Goal: Transaction & Acquisition: Purchase product/service

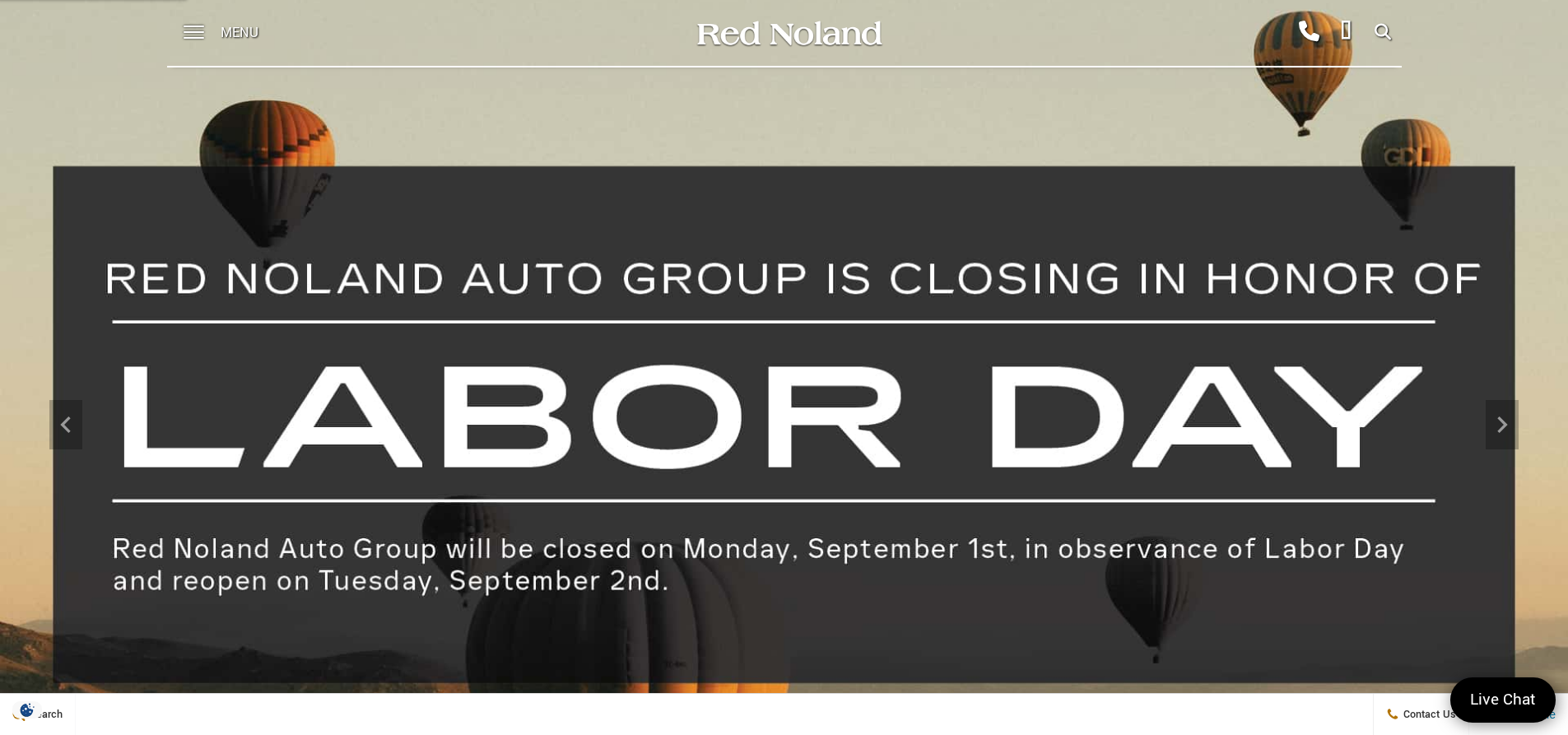
click at [239, 28] on span "Menu" at bounding box center [240, 32] width 38 height 66
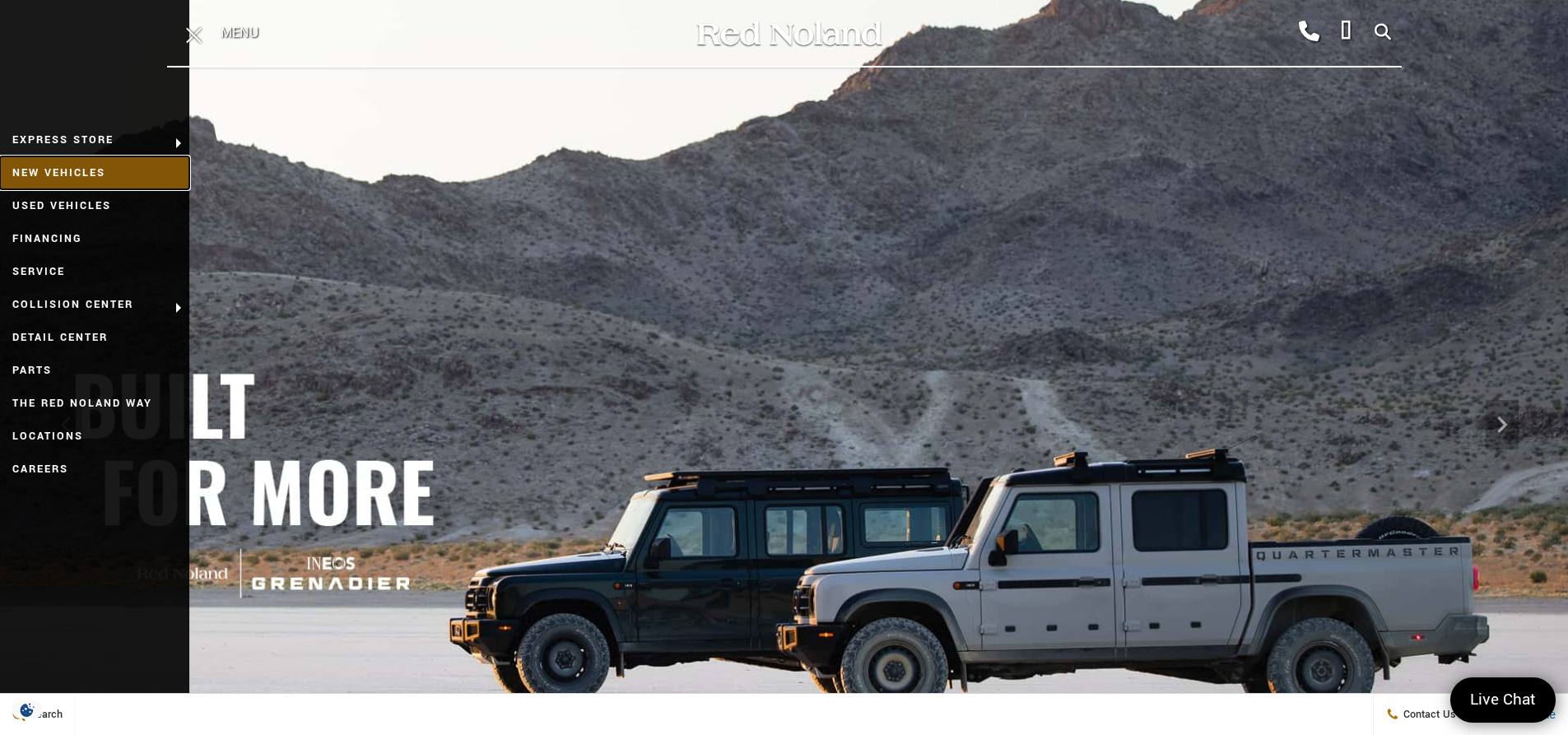
click at [69, 171] on link "New Vehicles" at bounding box center [94, 173] width 189 height 32
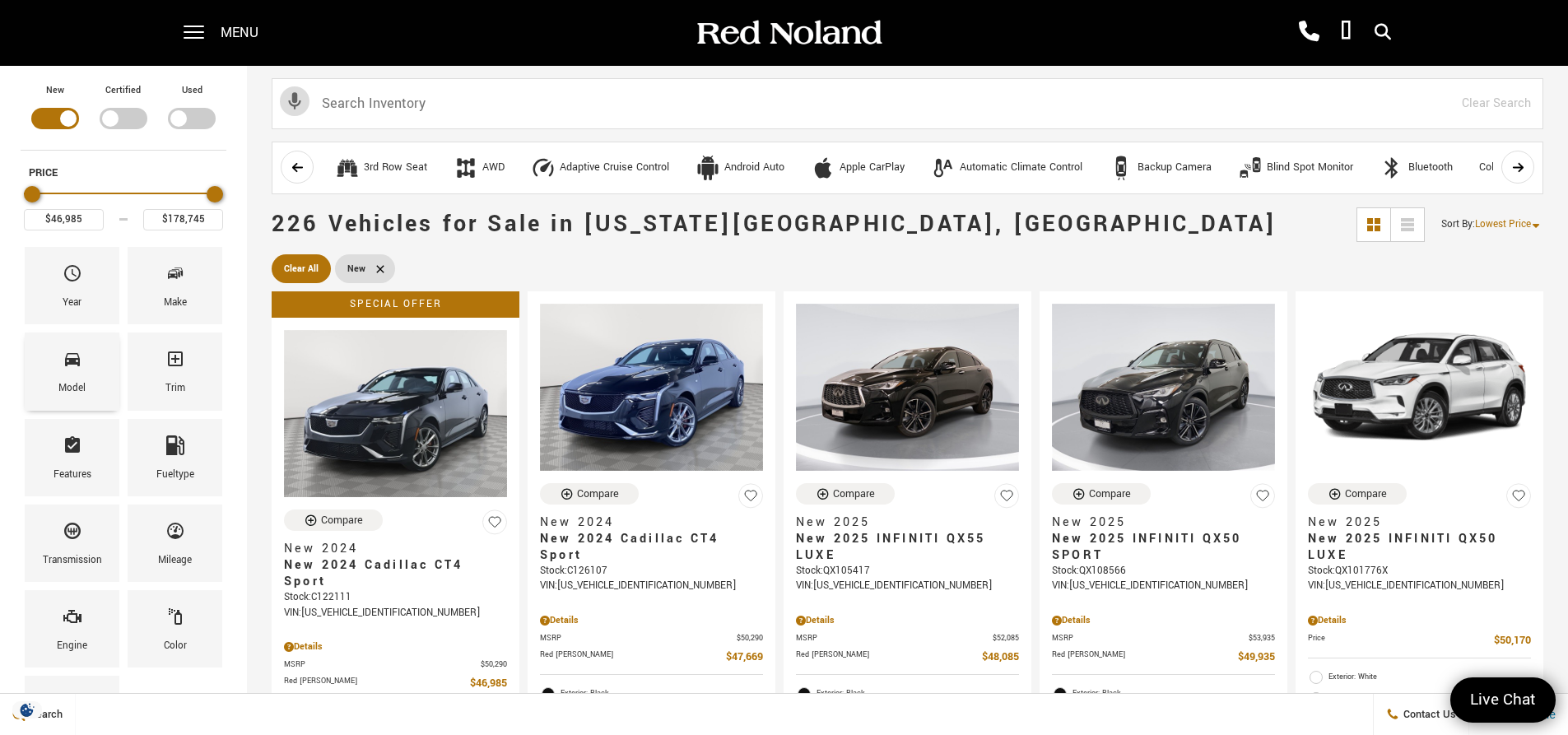
click at [73, 370] on span "Model" at bounding box center [73, 362] width 20 height 34
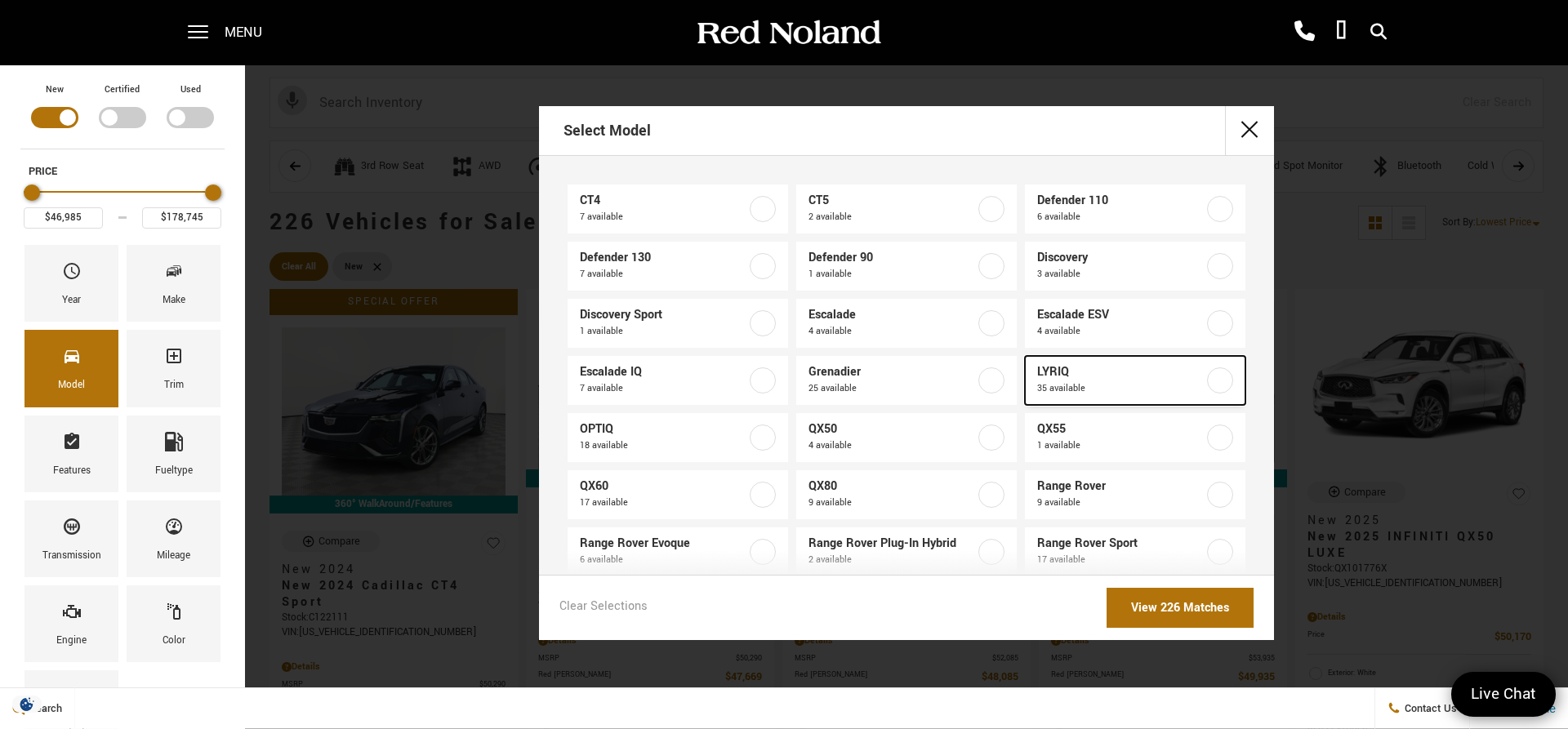
click at [1216, 376] on label at bounding box center [1221, 381] width 27 height 27
type input "$62,757"
type input "$91,110"
checkbox input "true"
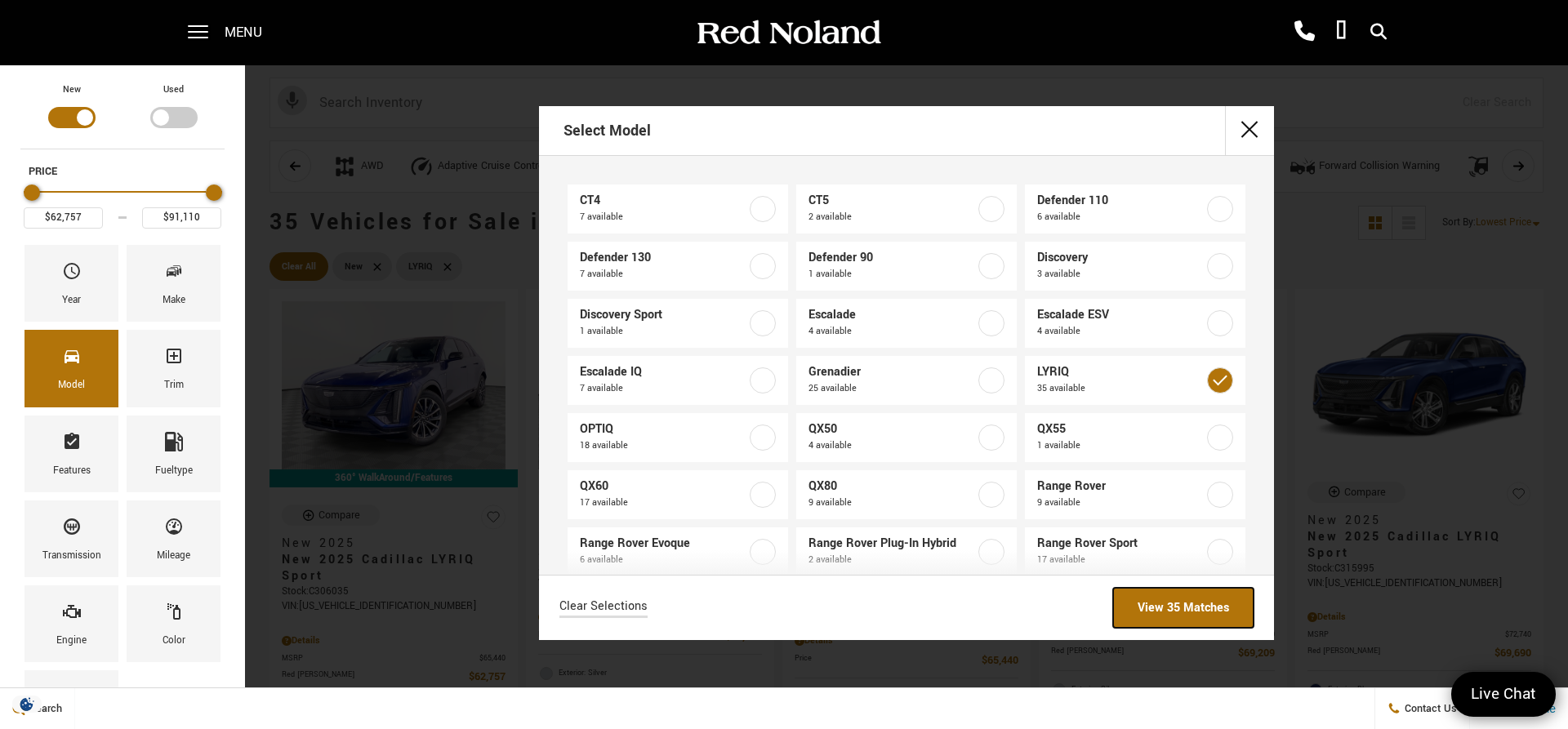
click at [1185, 607] on link "View 35 Matches" at bounding box center [1184, 608] width 140 height 40
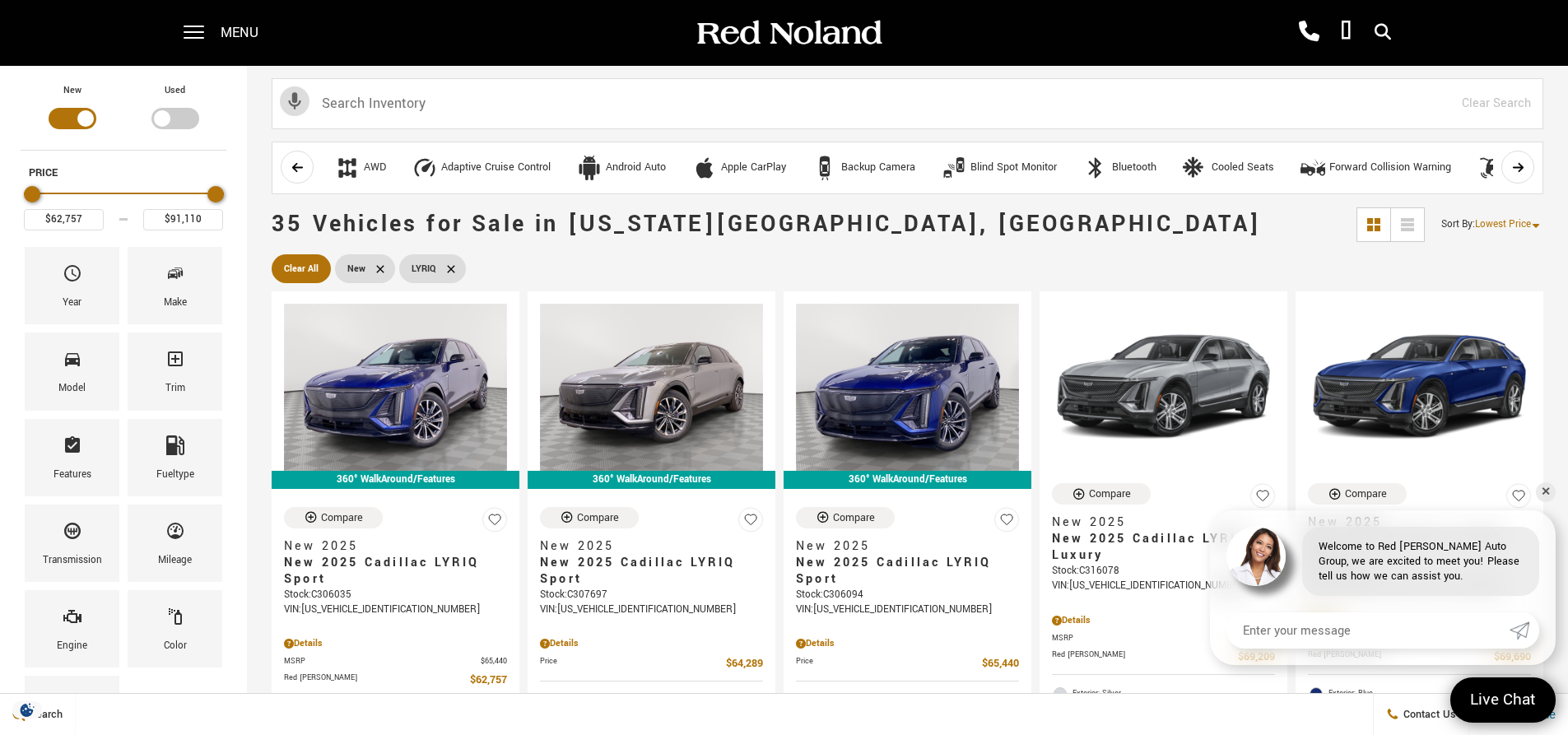
click at [1531, 220] on span "Lowest Price" at bounding box center [1503, 224] width 56 height 14
click at [1506, 292] on li "Highest Price" at bounding box center [1507, 293] width 105 height 32
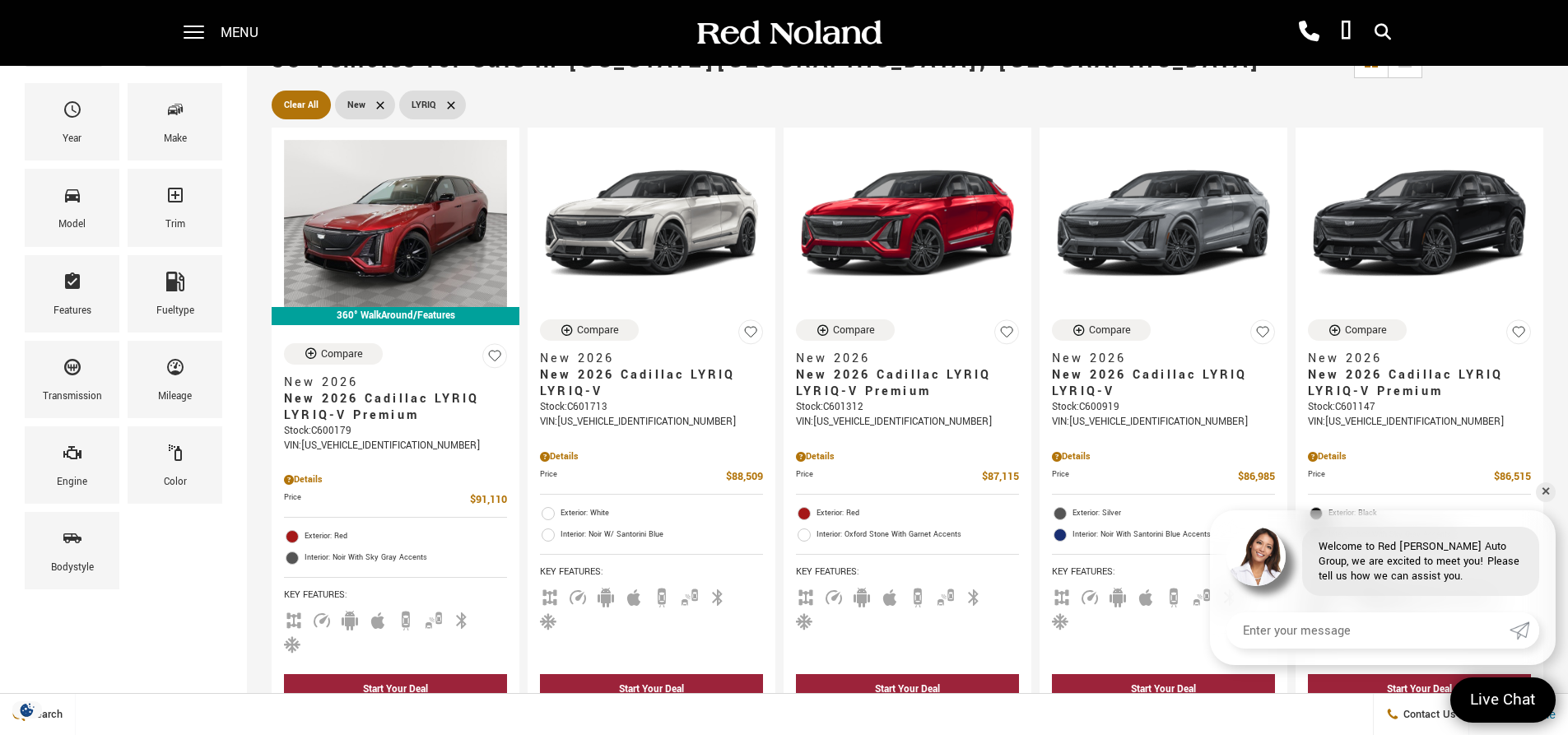
scroll to position [164, 0]
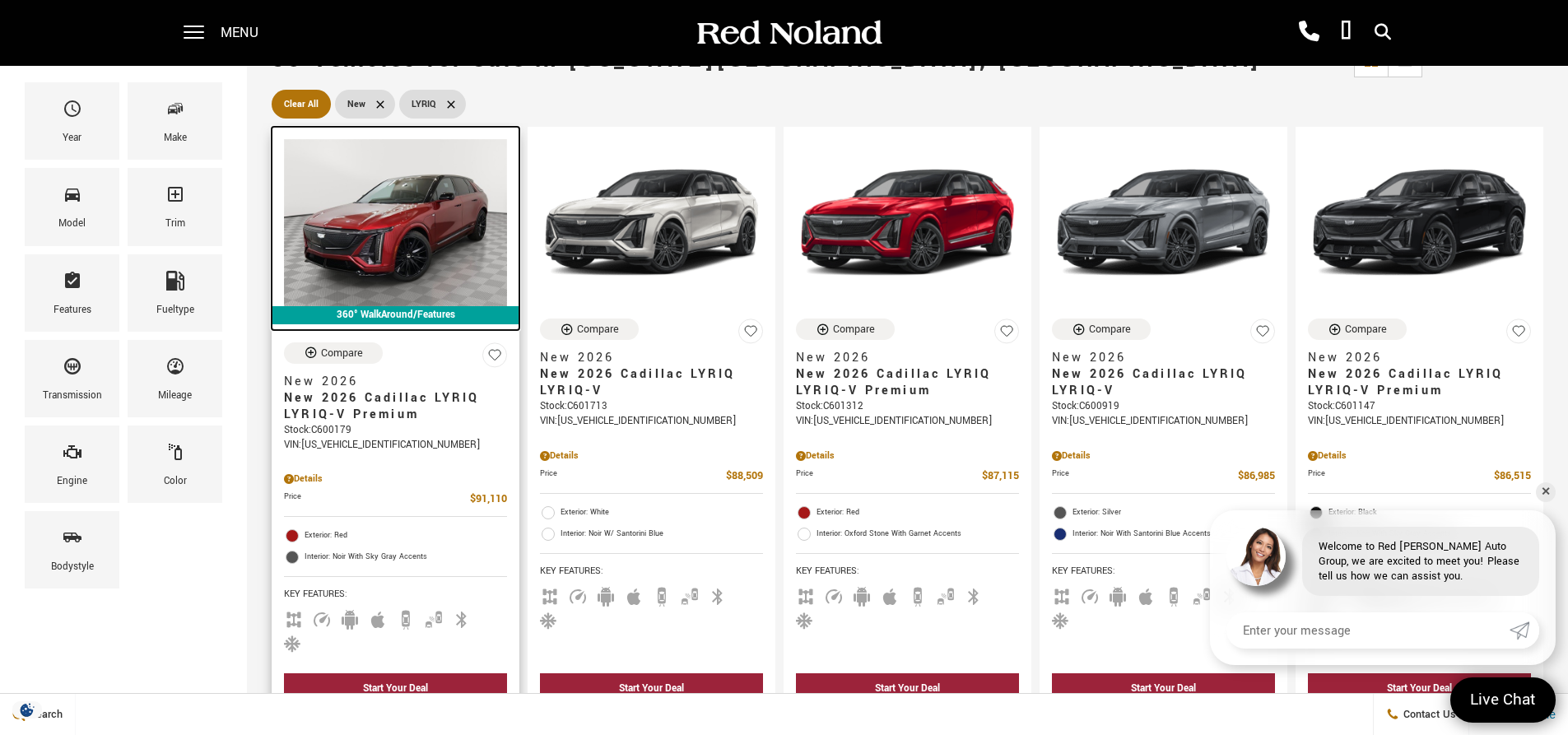
click at [377, 225] on img at bounding box center [396, 222] width 223 height 167
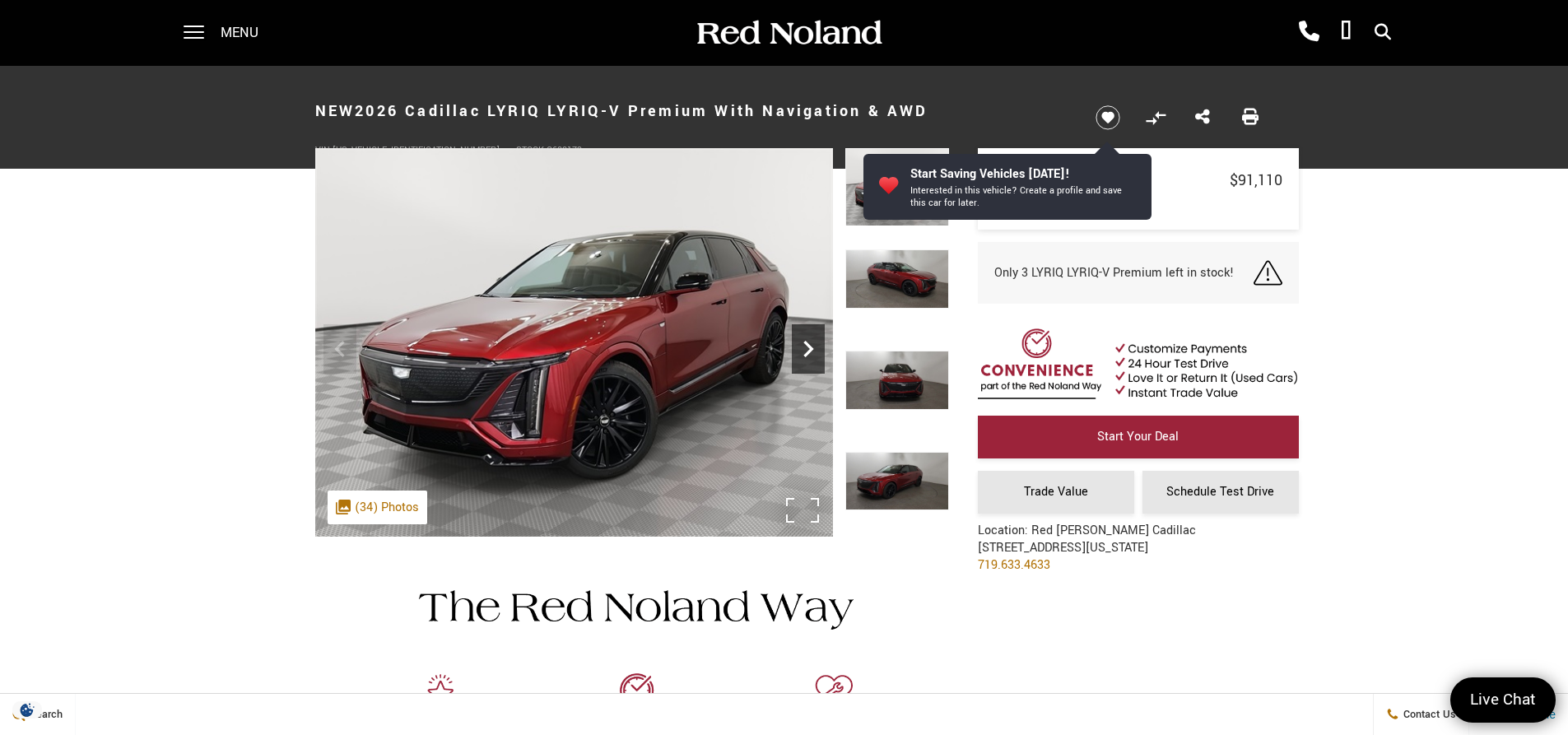
click at [808, 352] on icon "Next" at bounding box center [808, 348] width 10 height 16
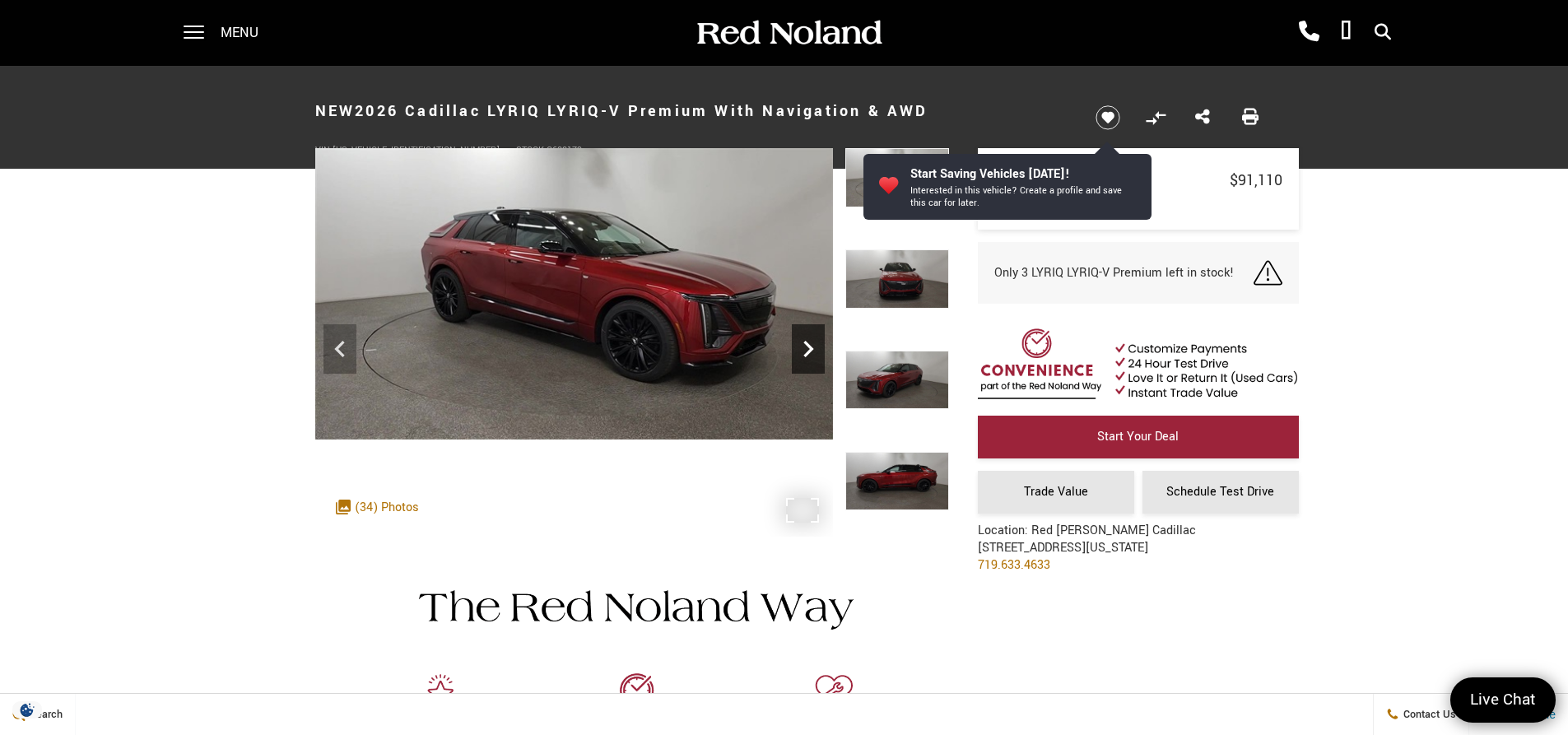
click at [808, 350] on icon "Next" at bounding box center [808, 348] width 32 height 32
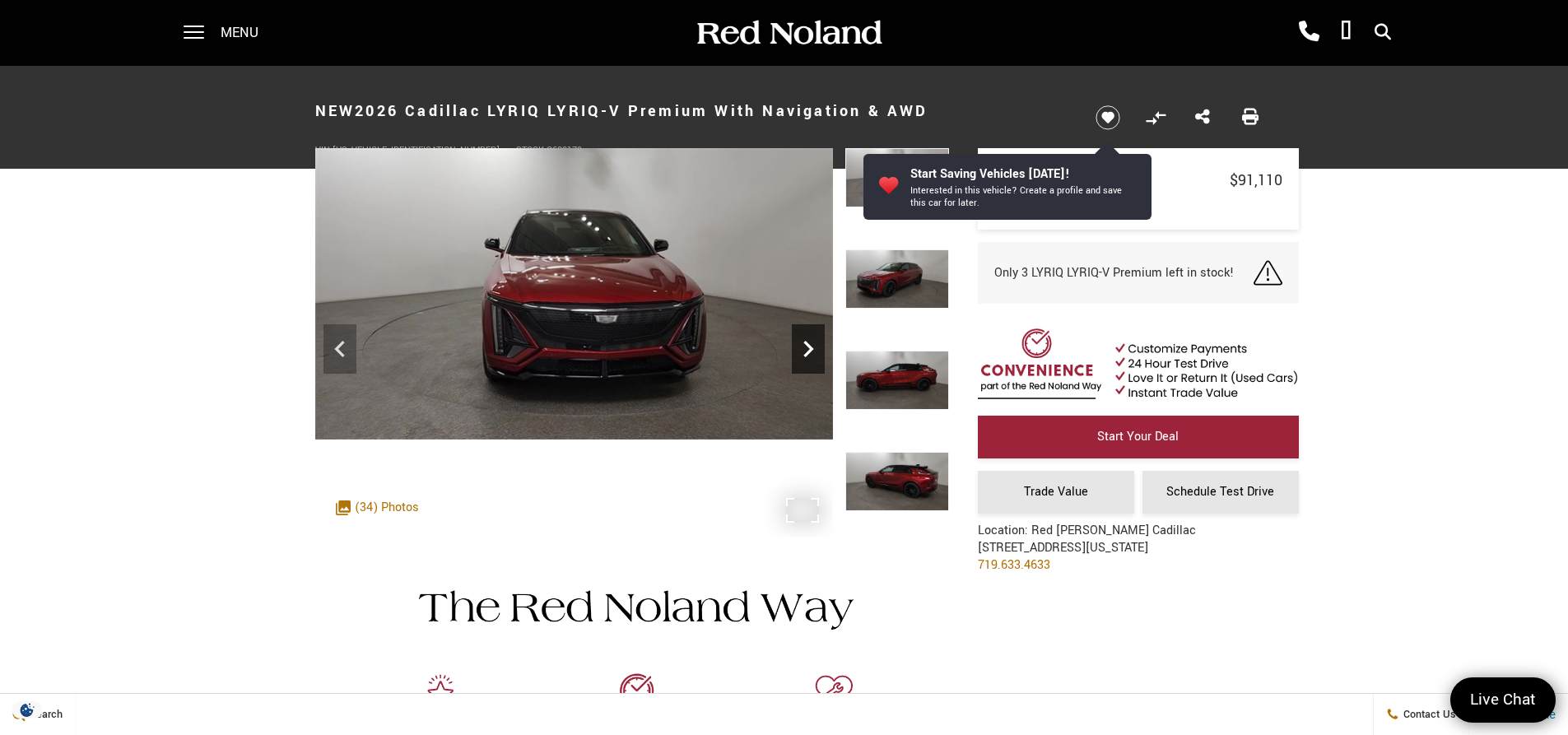
click at [808, 350] on icon "Next" at bounding box center [808, 348] width 32 height 32
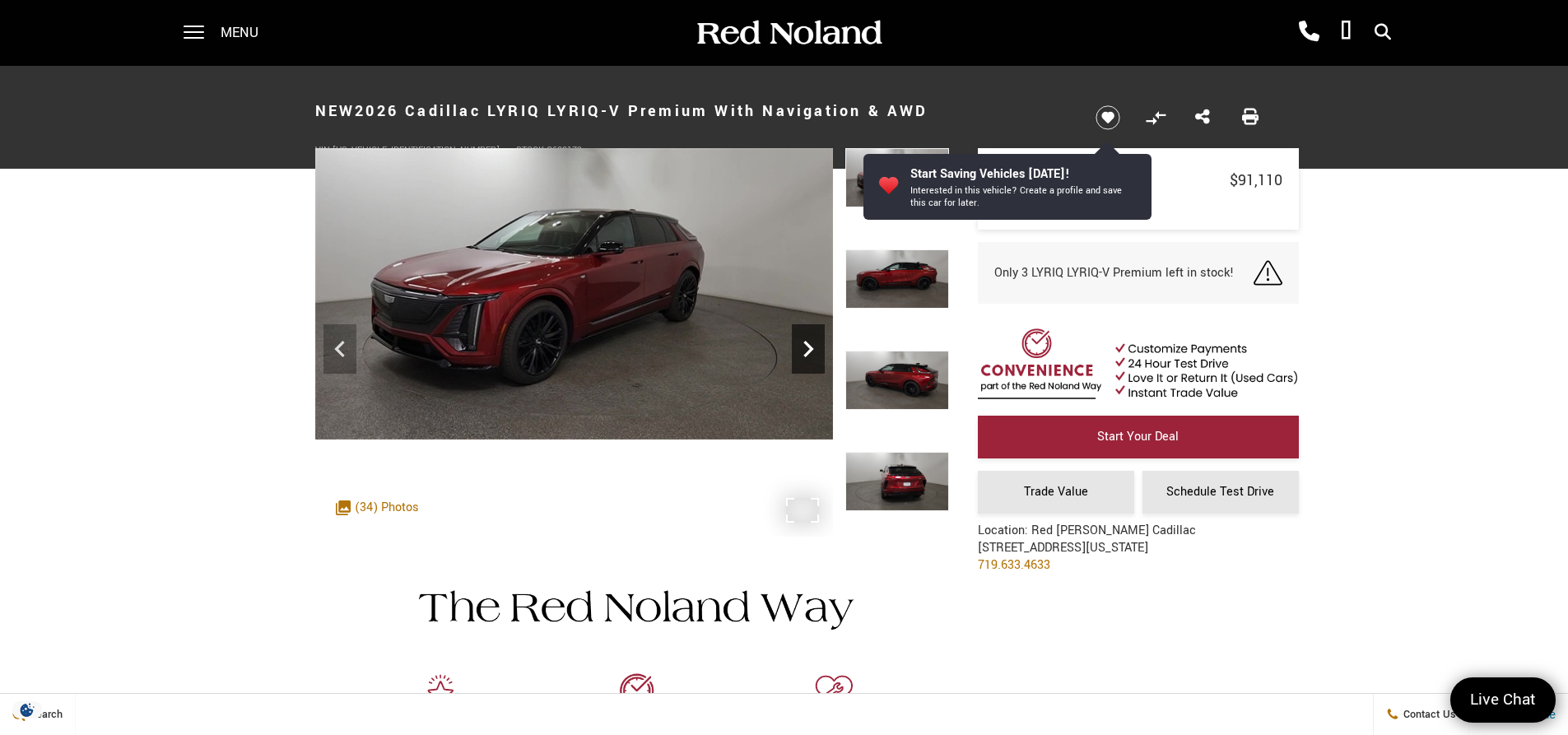
click at [808, 350] on icon "Next" at bounding box center [808, 348] width 32 height 32
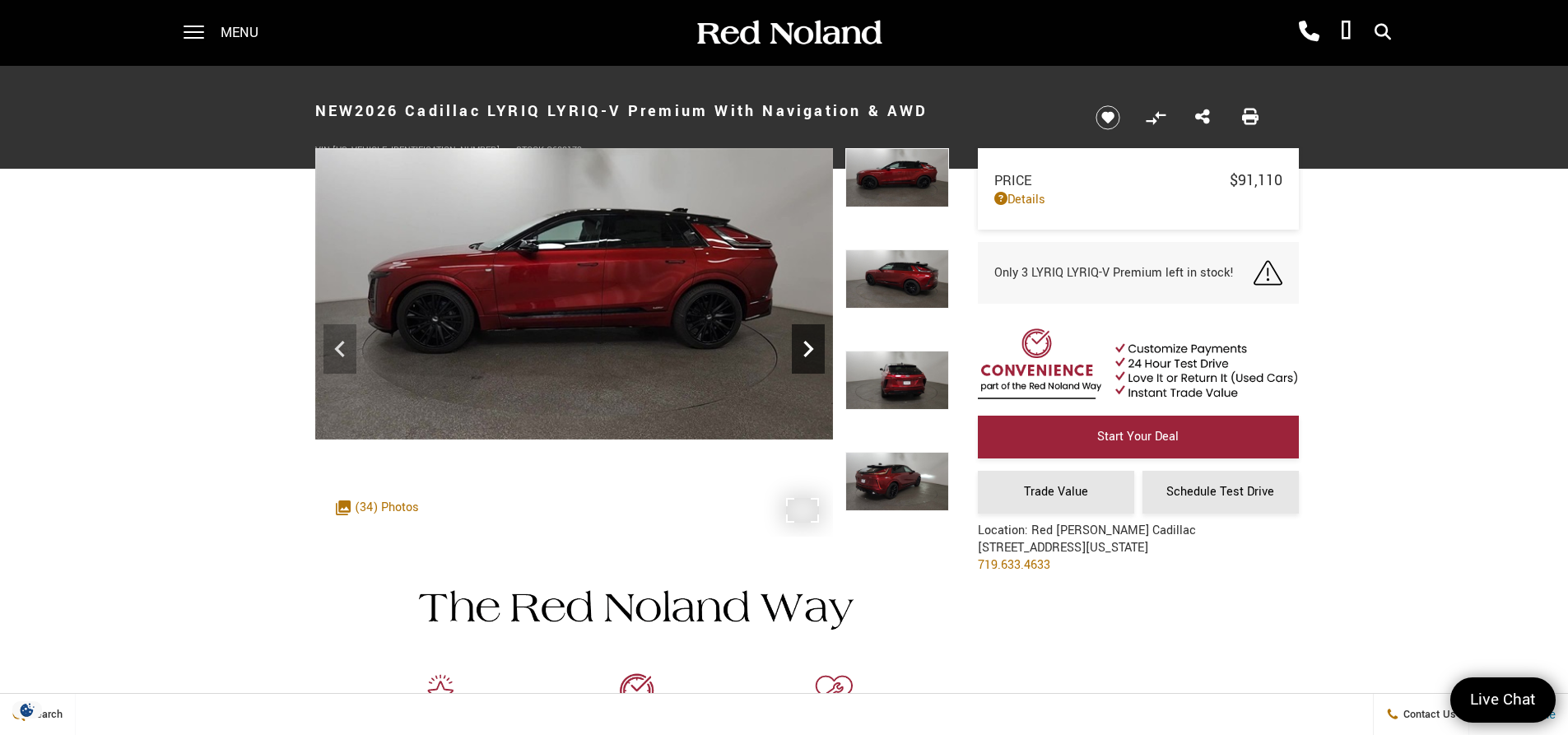
click at [808, 350] on icon "Next" at bounding box center [808, 348] width 32 height 32
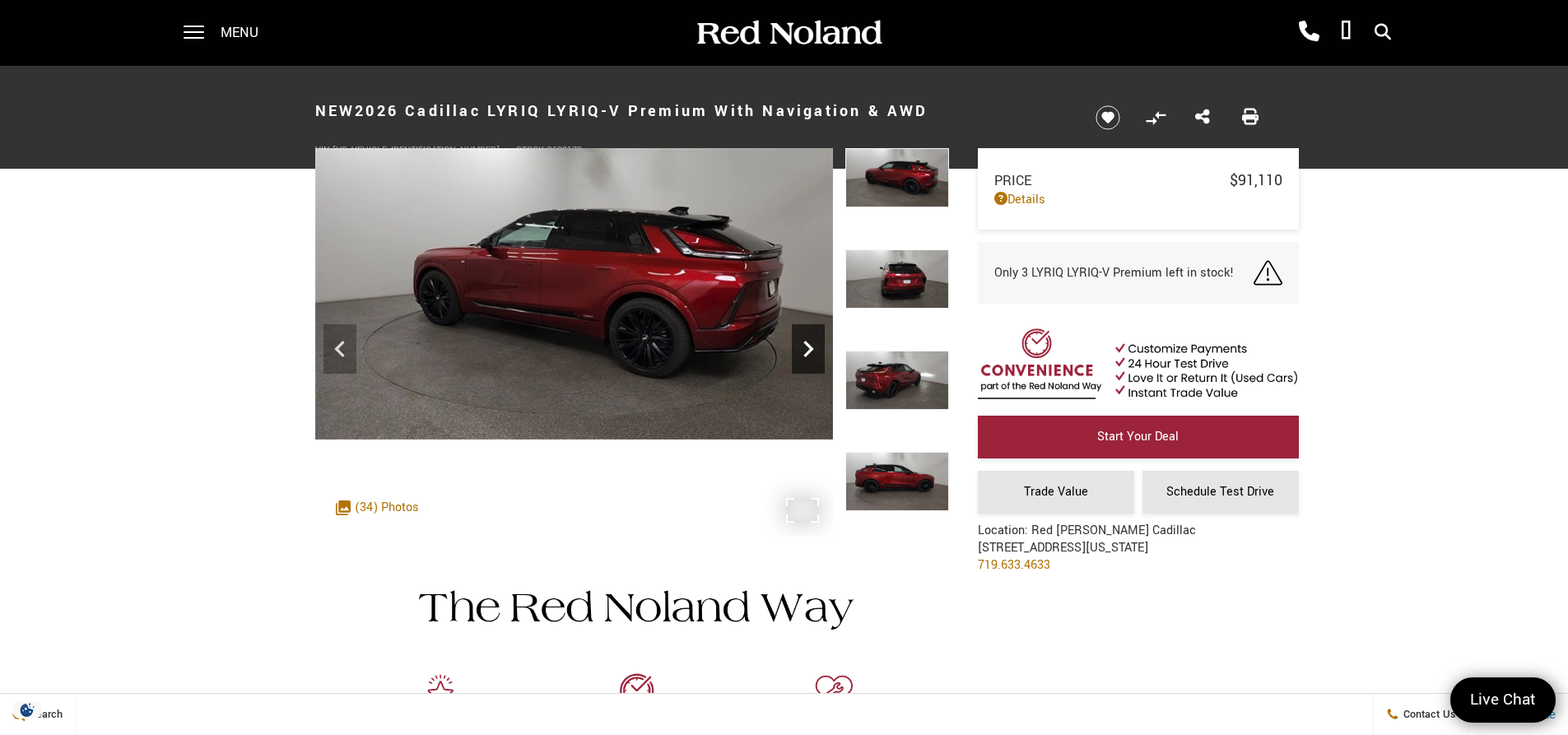
click at [808, 350] on icon "Next" at bounding box center [808, 348] width 32 height 32
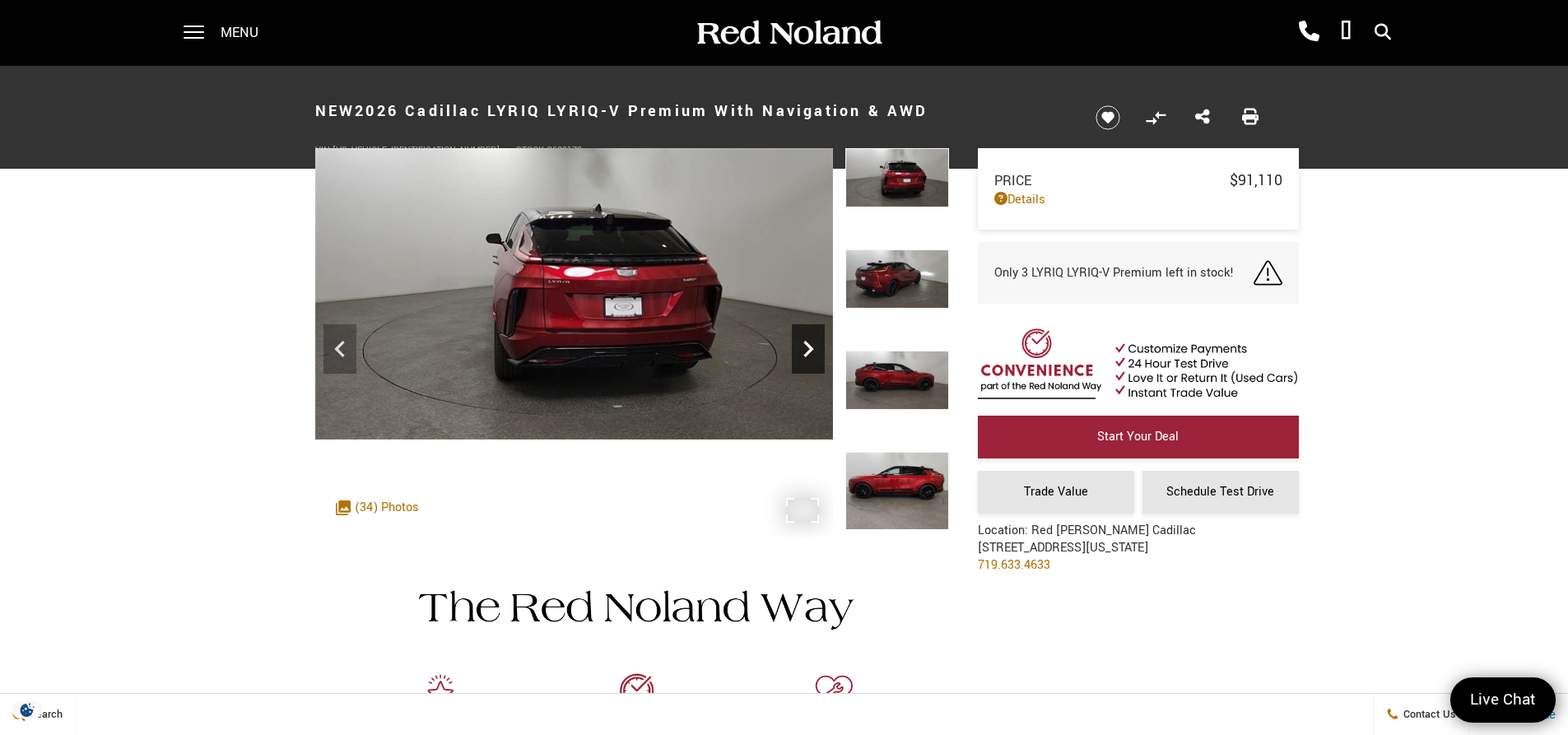
click at [808, 350] on icon "Next" at bounding box center [808, 348] width 32 height 32
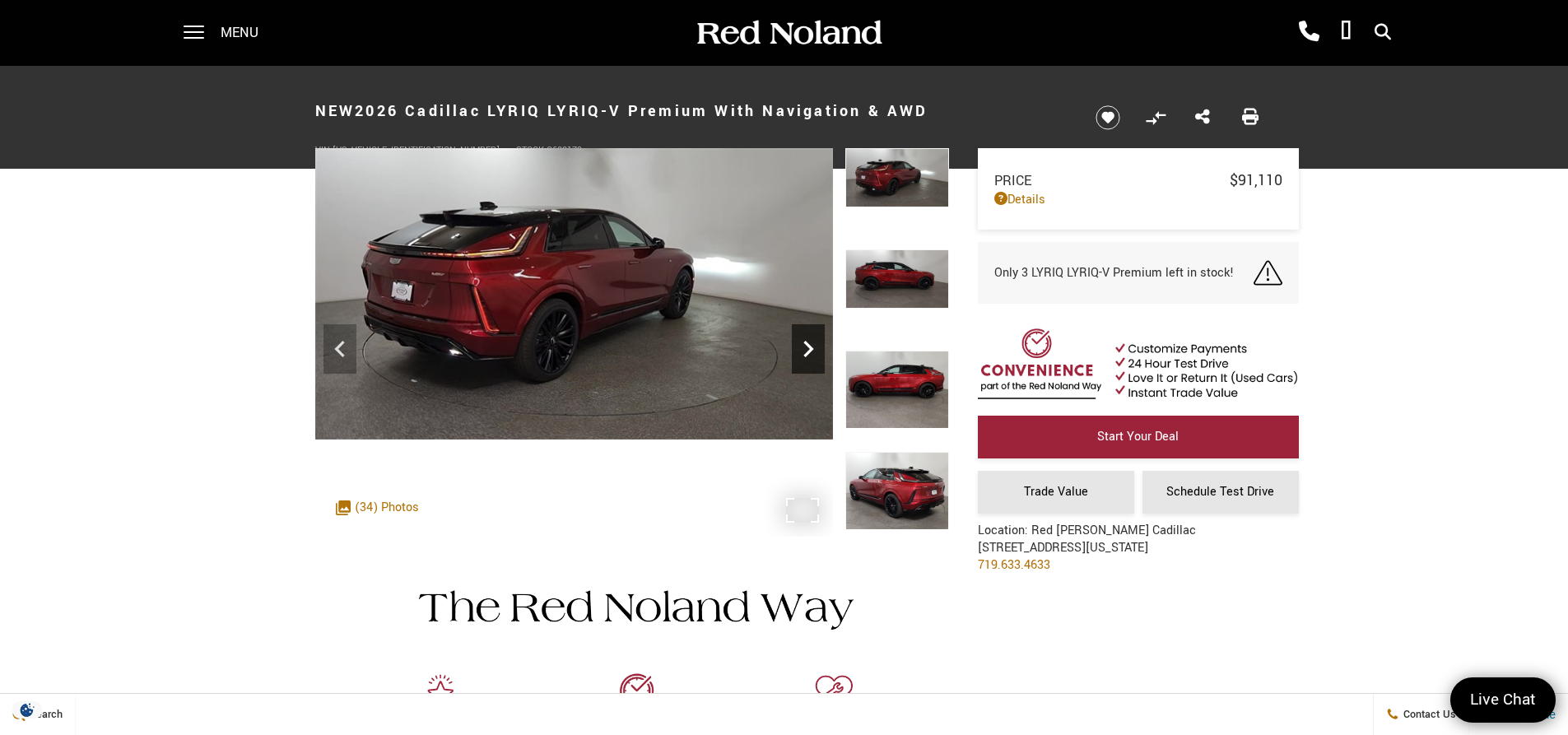
click at [808, 350] on icon "Next" at bounding box center [808, 348] width 32 height 32
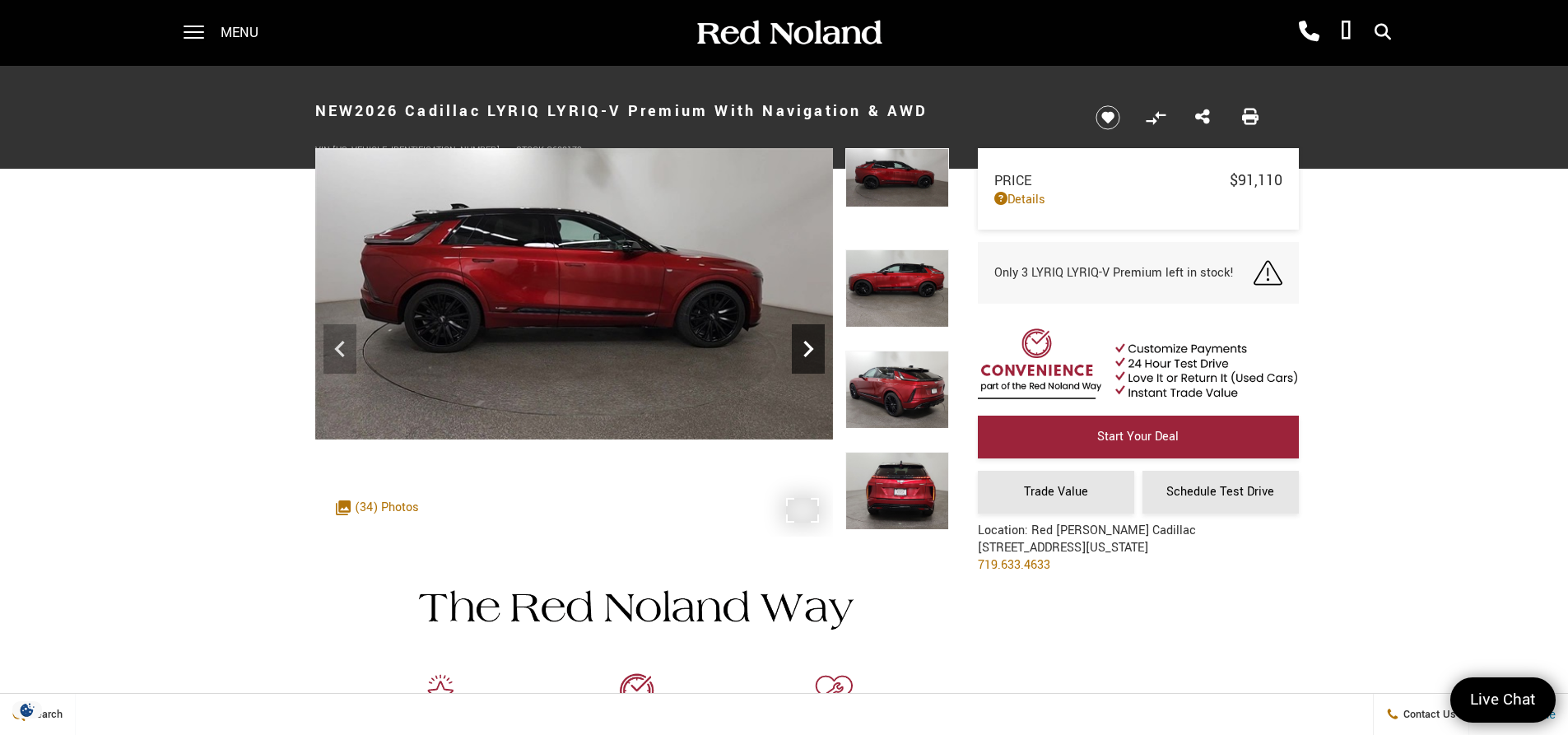
click at [808, 350] on icon "Next" at bounding box center [808, 348] width 32 height 32
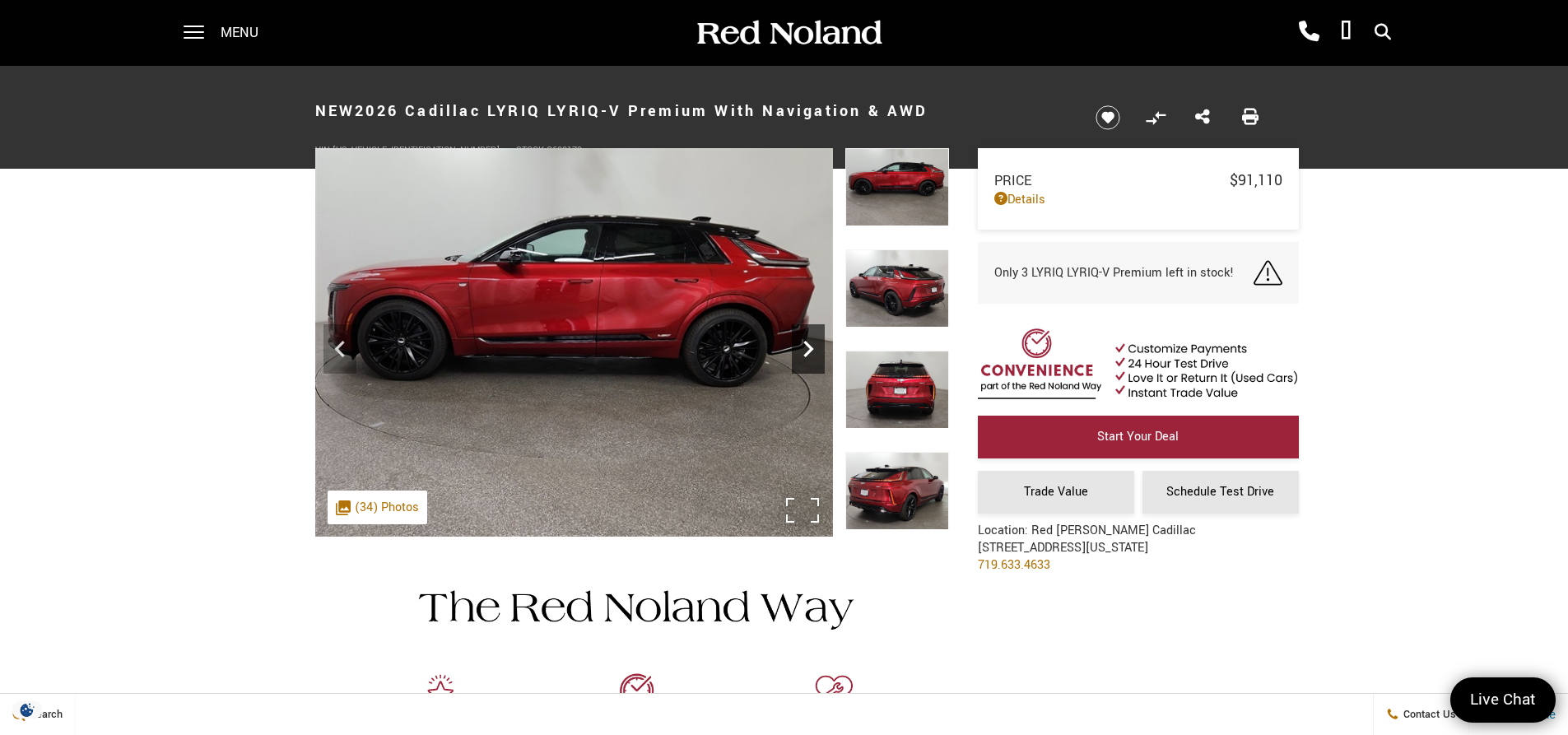
click at [808, 350] on icon "Next" at bounding box center [808, 348] width 32 height 32
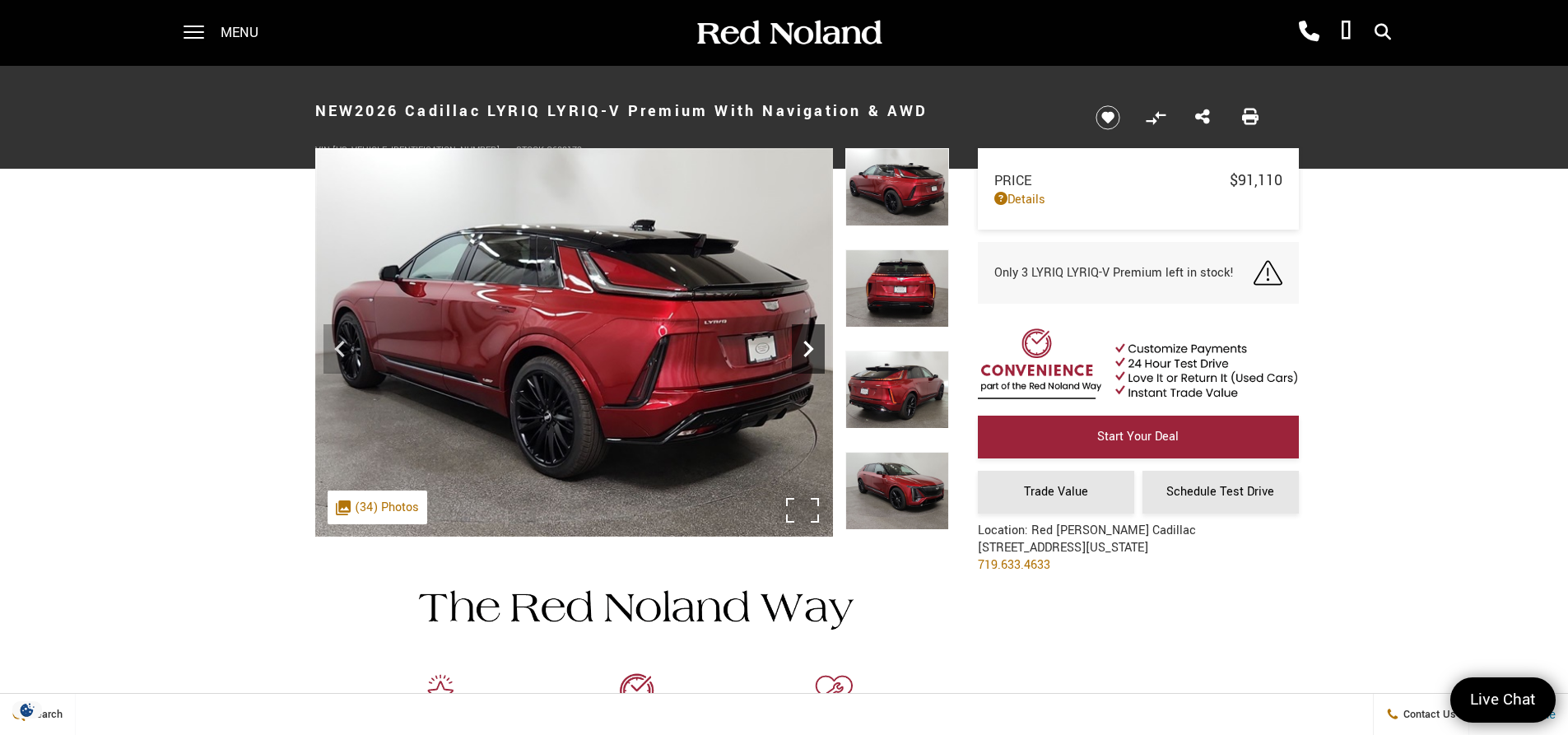
click at [808, 350] on icon "Next" at bounding box center [808, 348] width 32 height 32
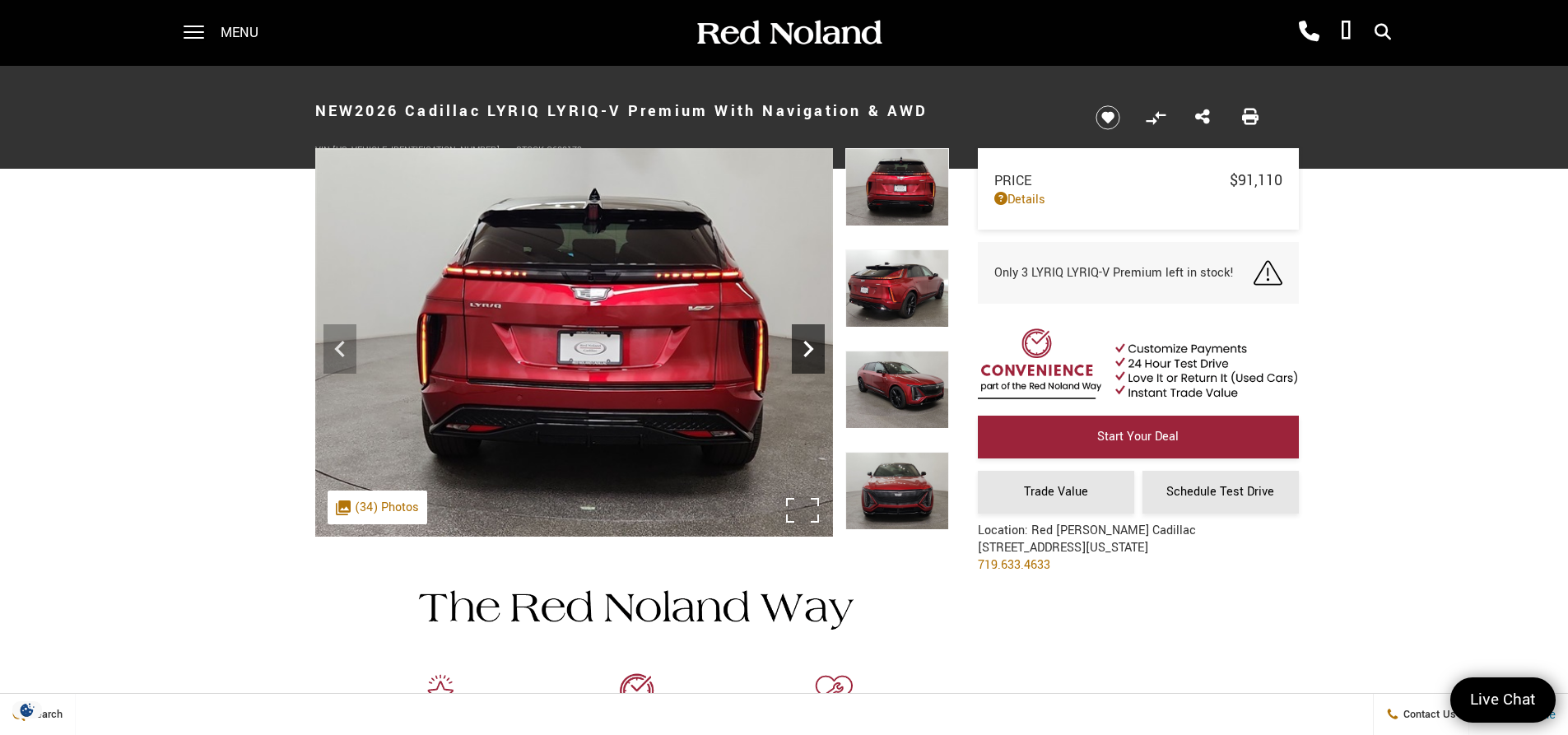
click at [808, 350] on icon "Next" at bounding box center [808, 348] width 32 height 32
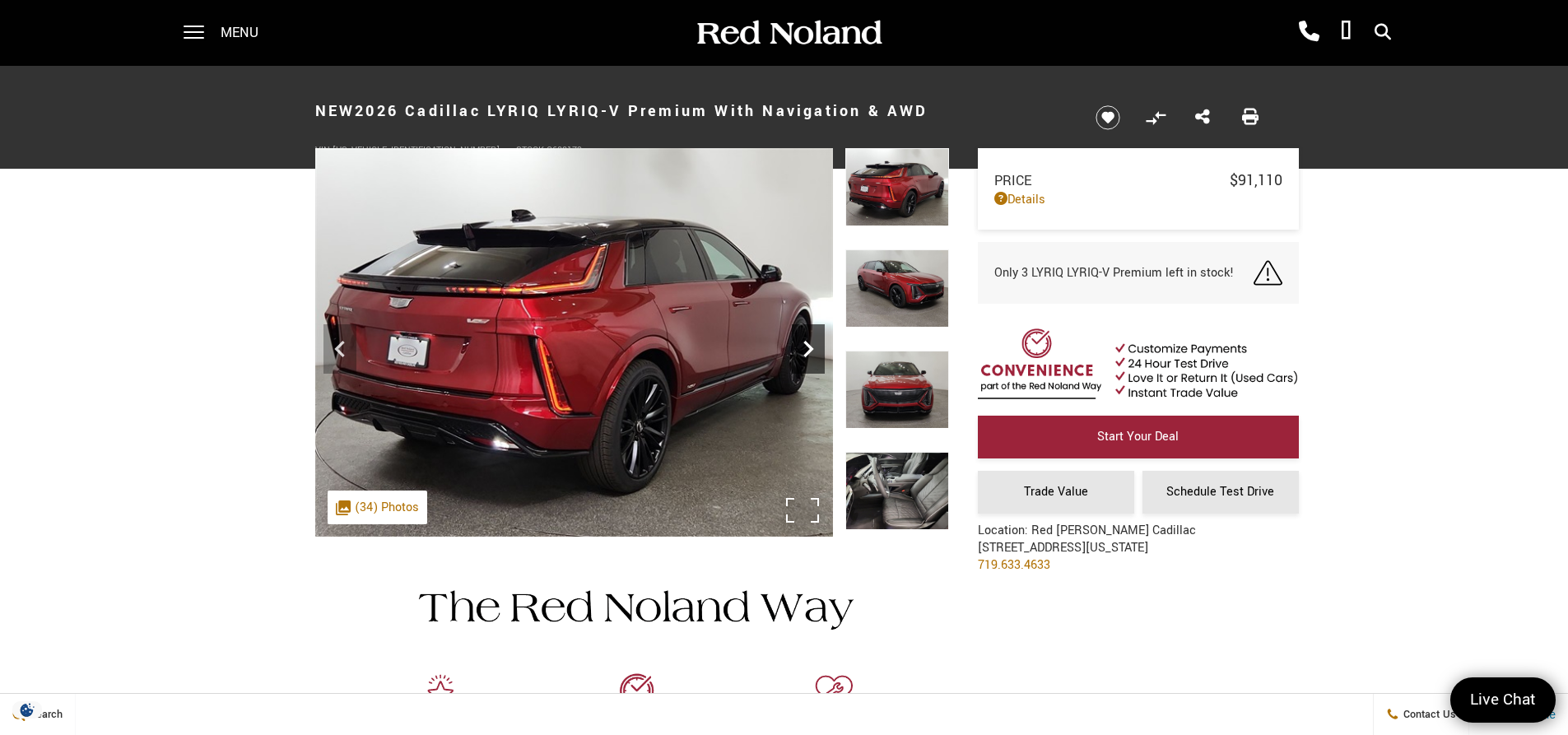
click at [808, 350] on icon "Next" at bounding box center [808, 348] width 32 height 32
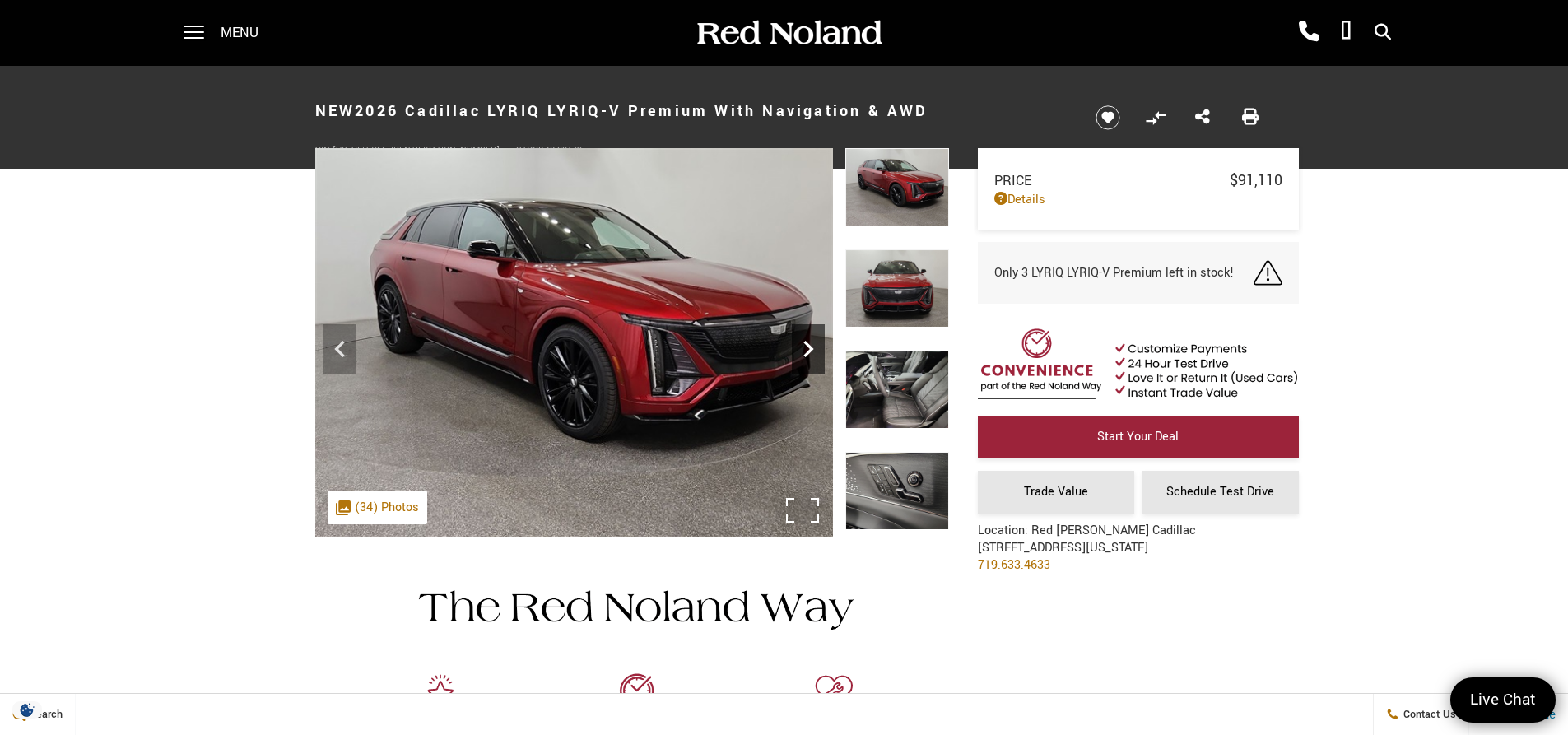
click at [808, 350] on icon "Next" at bounding box center [808, 348] width 32 height 32
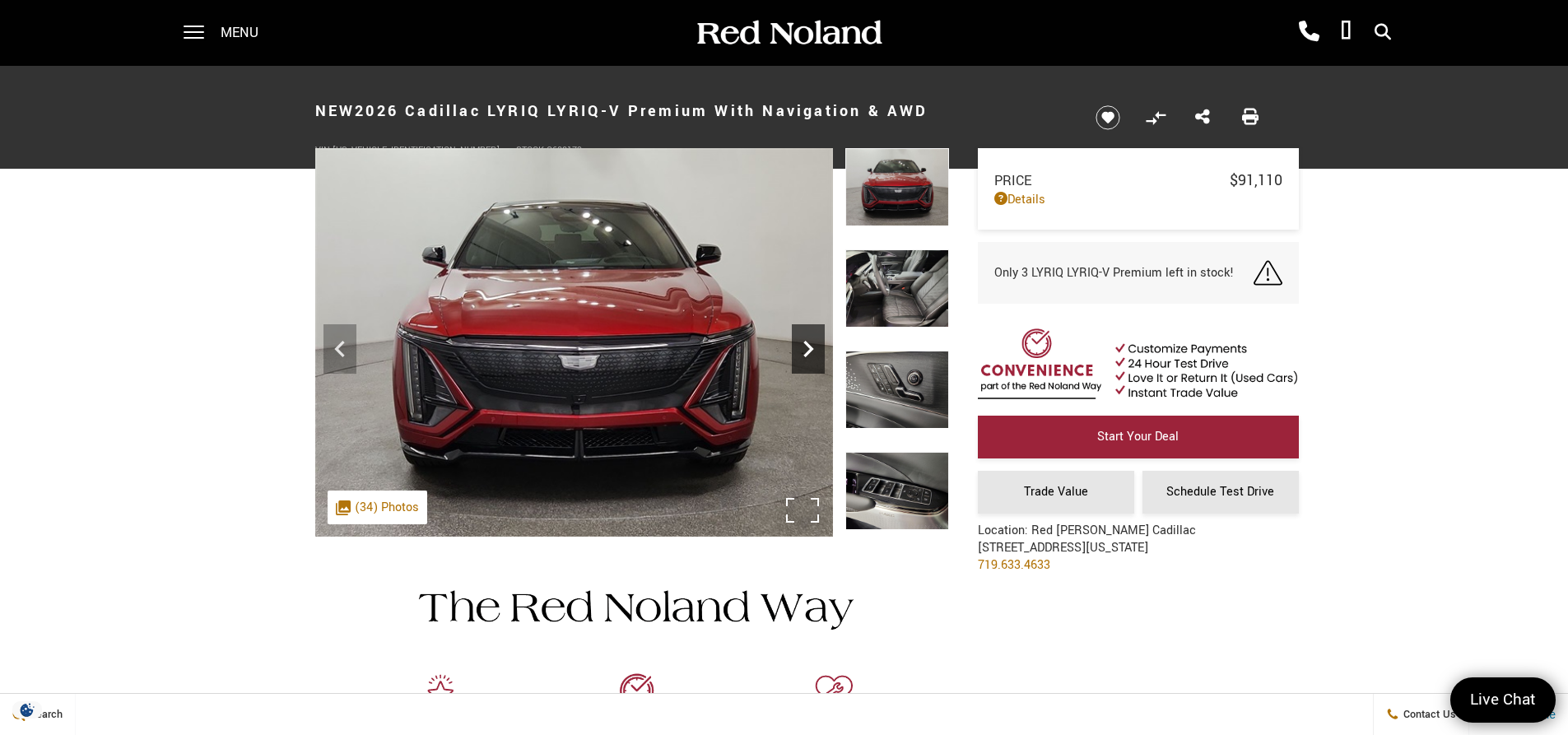
click at [808, 350] on icon "Next" at bounding box center [808, 348] width 32 height 32
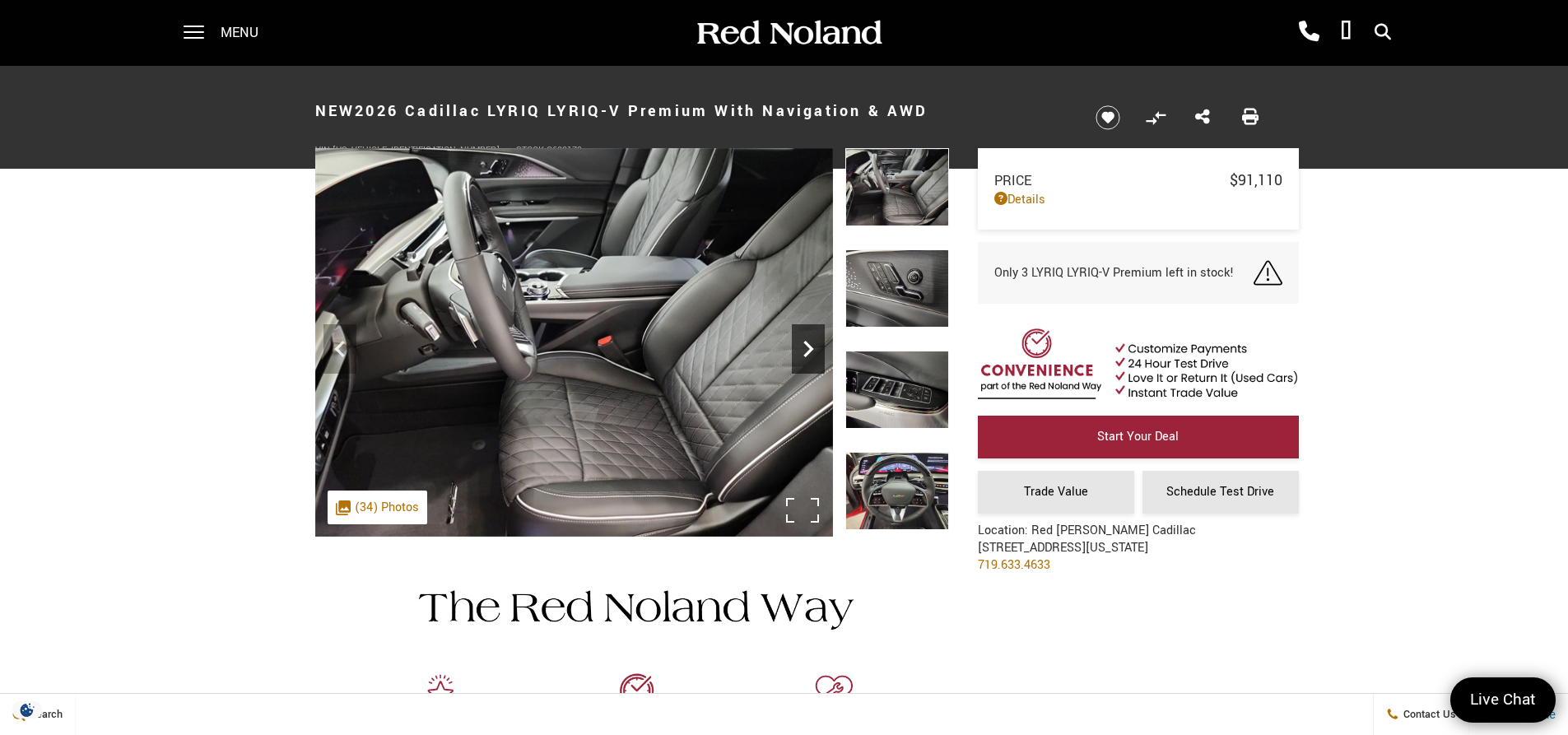
click at [808, 350] on icon "Next" at bounding box center [808, 348] width 32 height 32
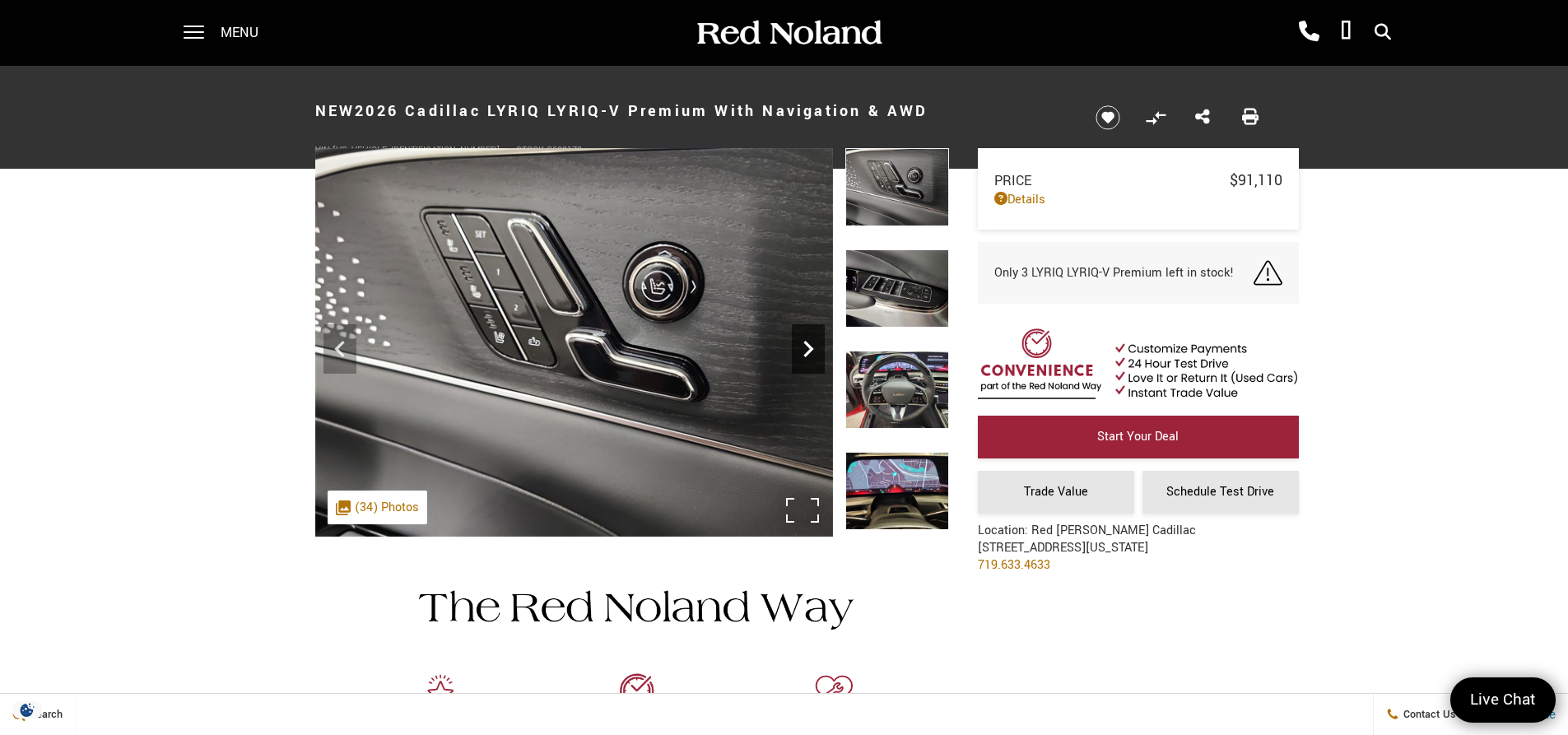
click at [808, 350] on icon "Next" at bounding box center [808, 348] width 32 height 32
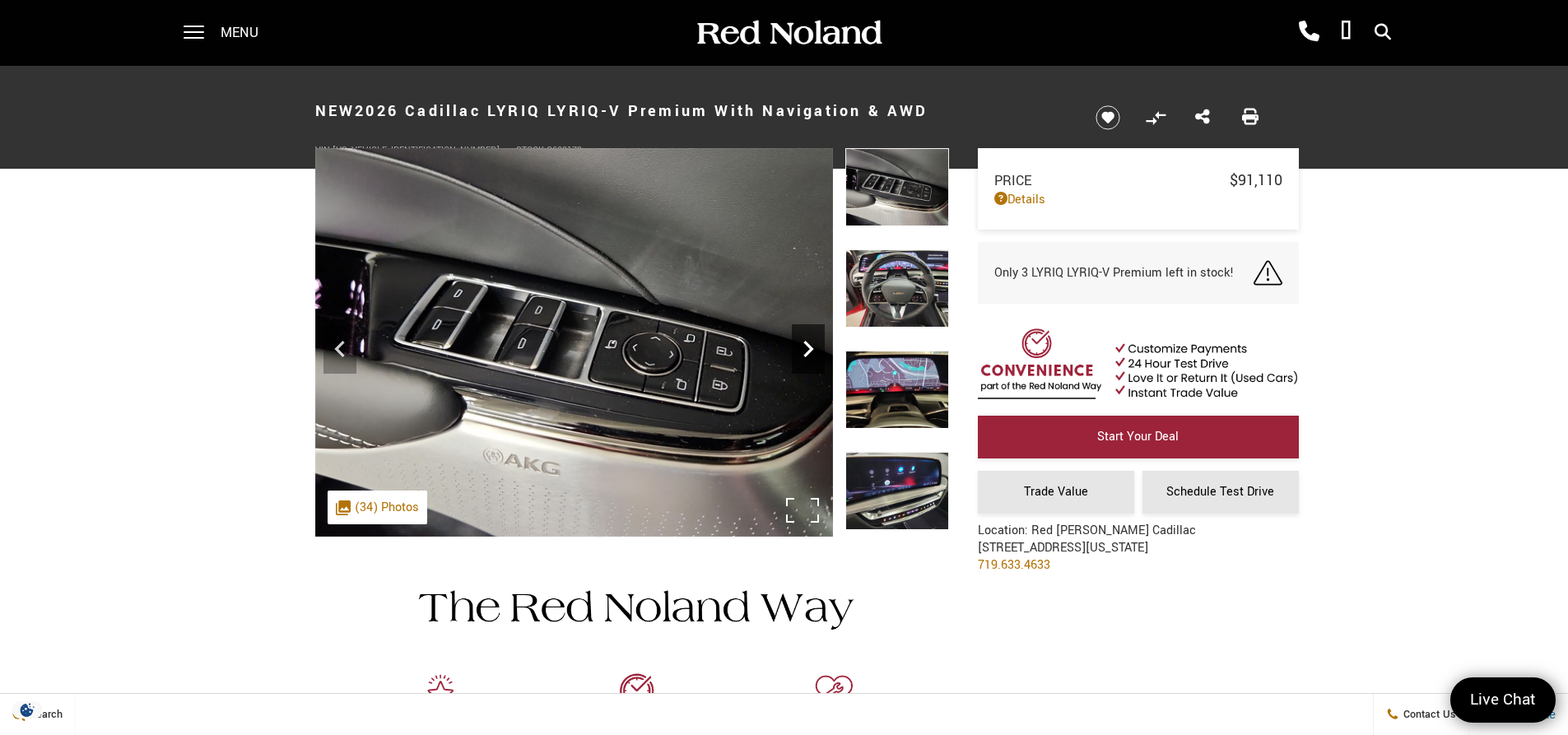
click at [808, 350] on icon "Next" at bounding box center [808, 348] width 32 height 32
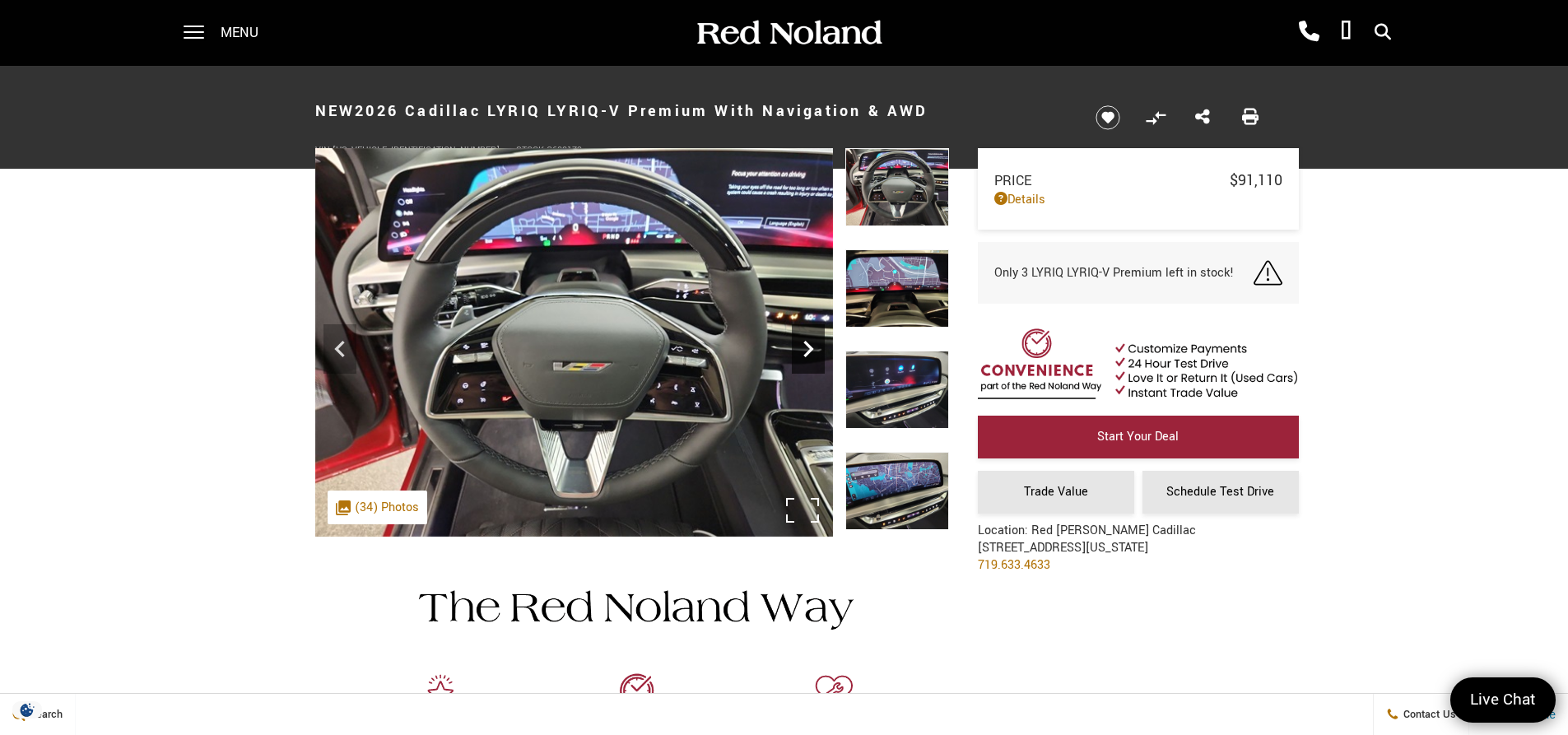
click at [808, 350] on icon "Next" at bounding box center [808, 348] width 32 height 32
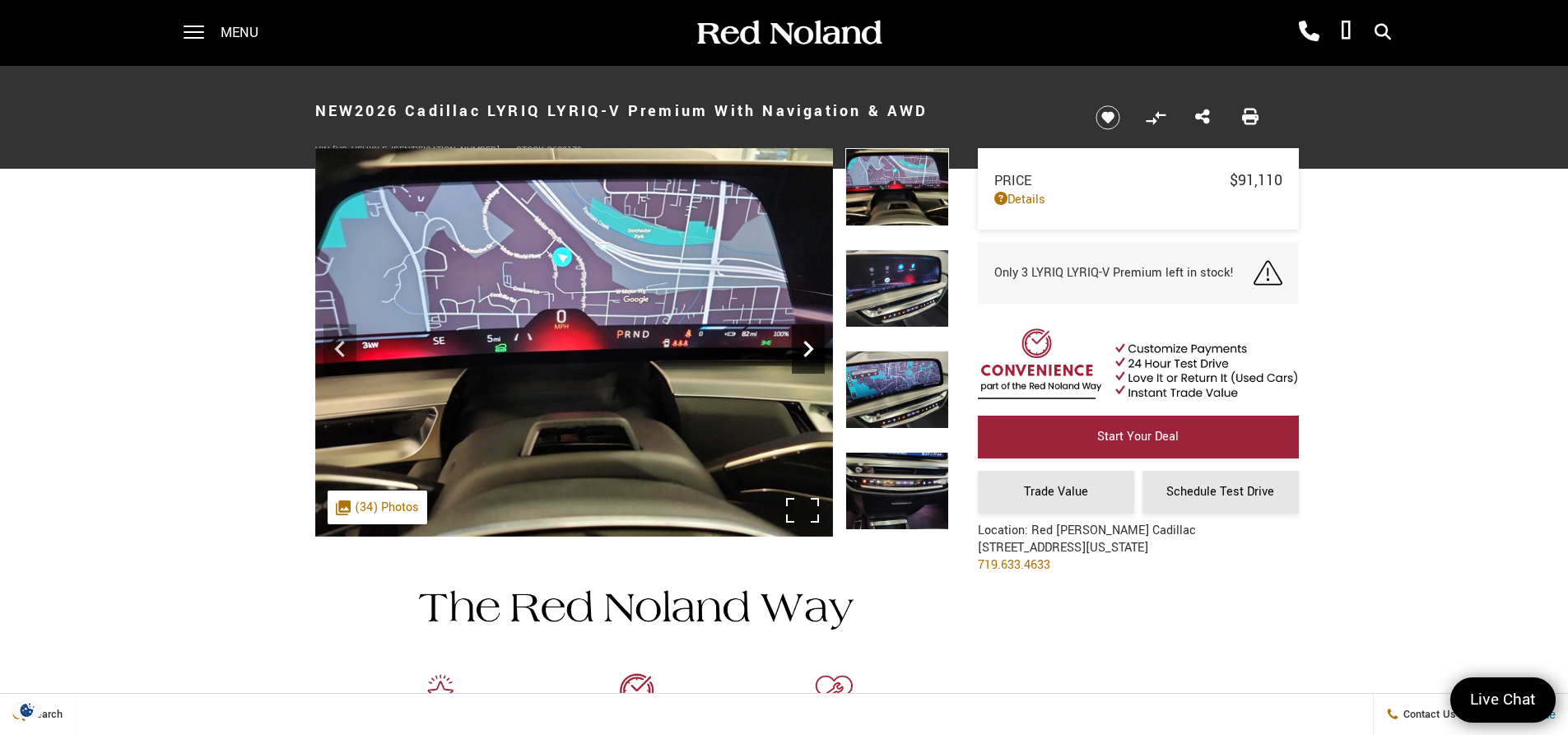
click at [808, 350] on icon "Next" at bounding box center [808, 348] width 32 height 32
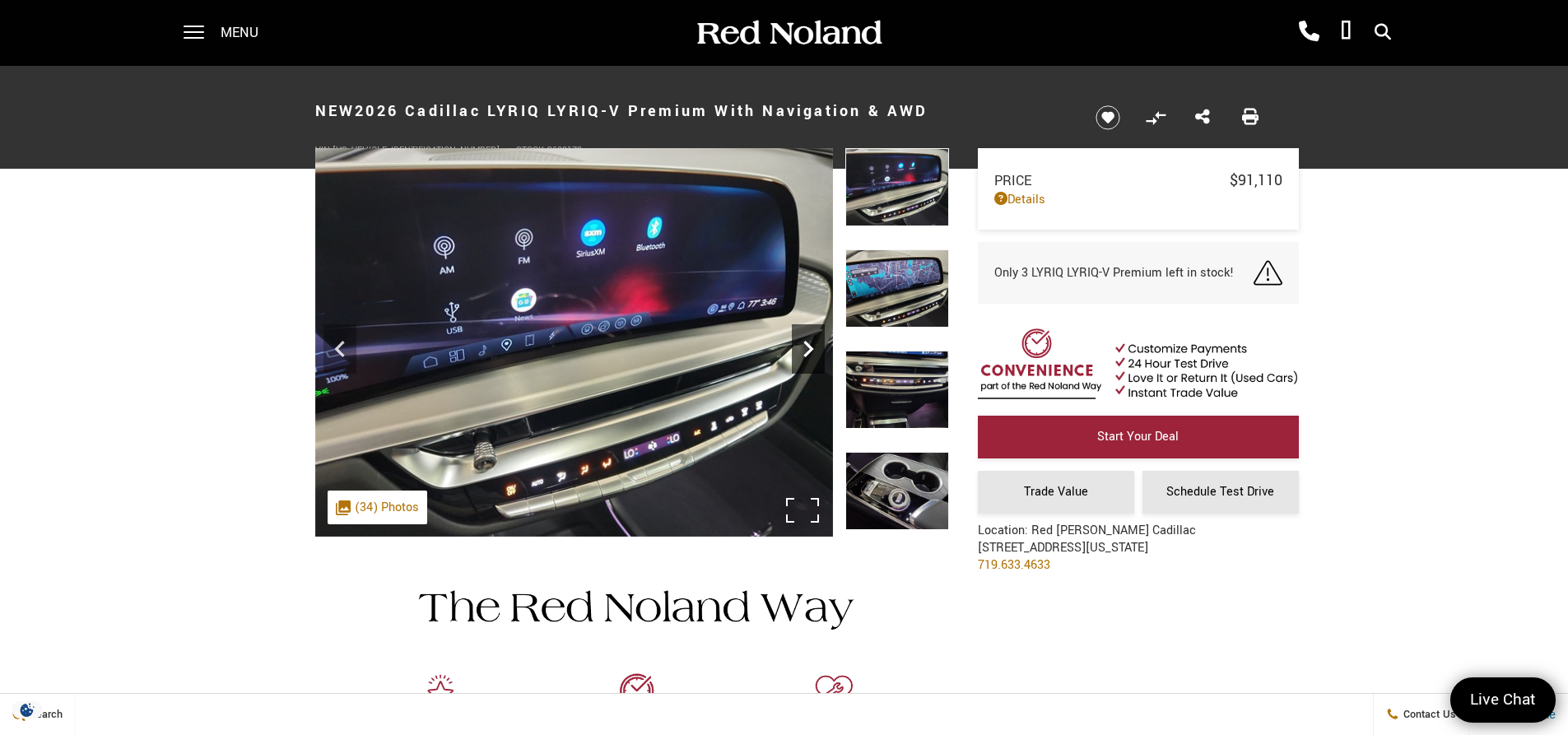
click at [808, 350] on icon "Next" at bounding box center [808, 348] width 32 height 32
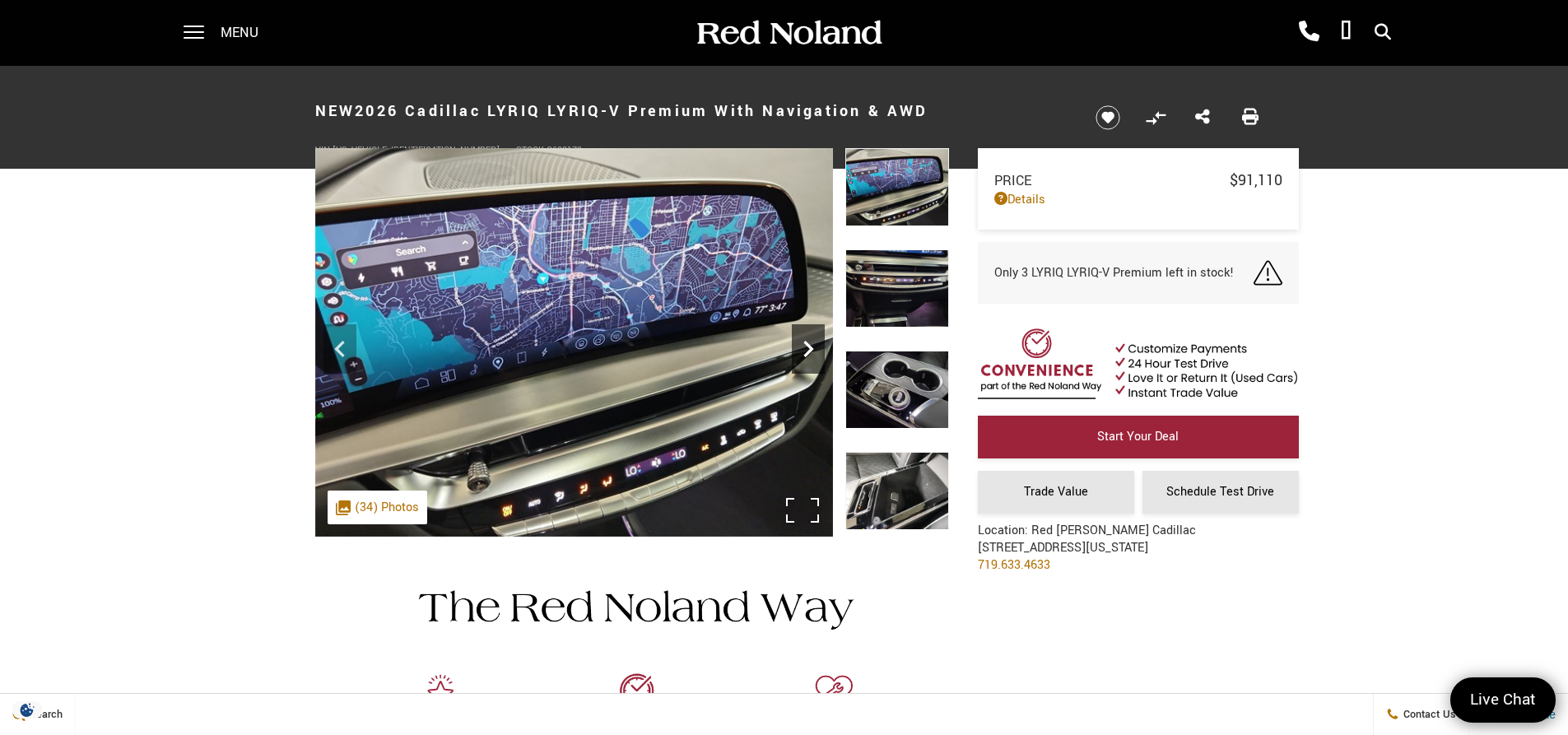
click at [808, 350] on icon "Next" at bounding box center [808, 348] width 32 height 32
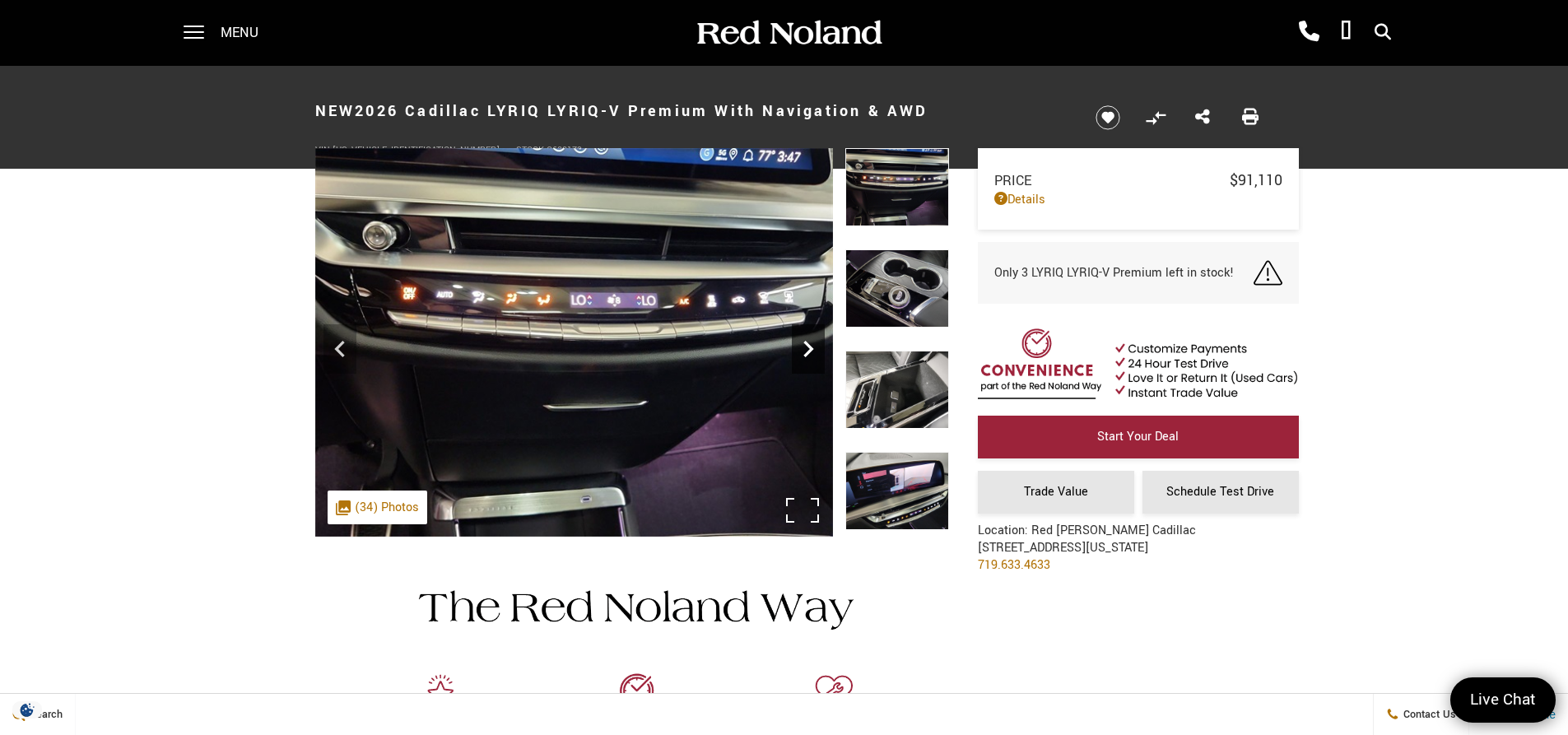
click at [808, 350] on icon "Next" at bounding box center [808, 348] width 32 height 32
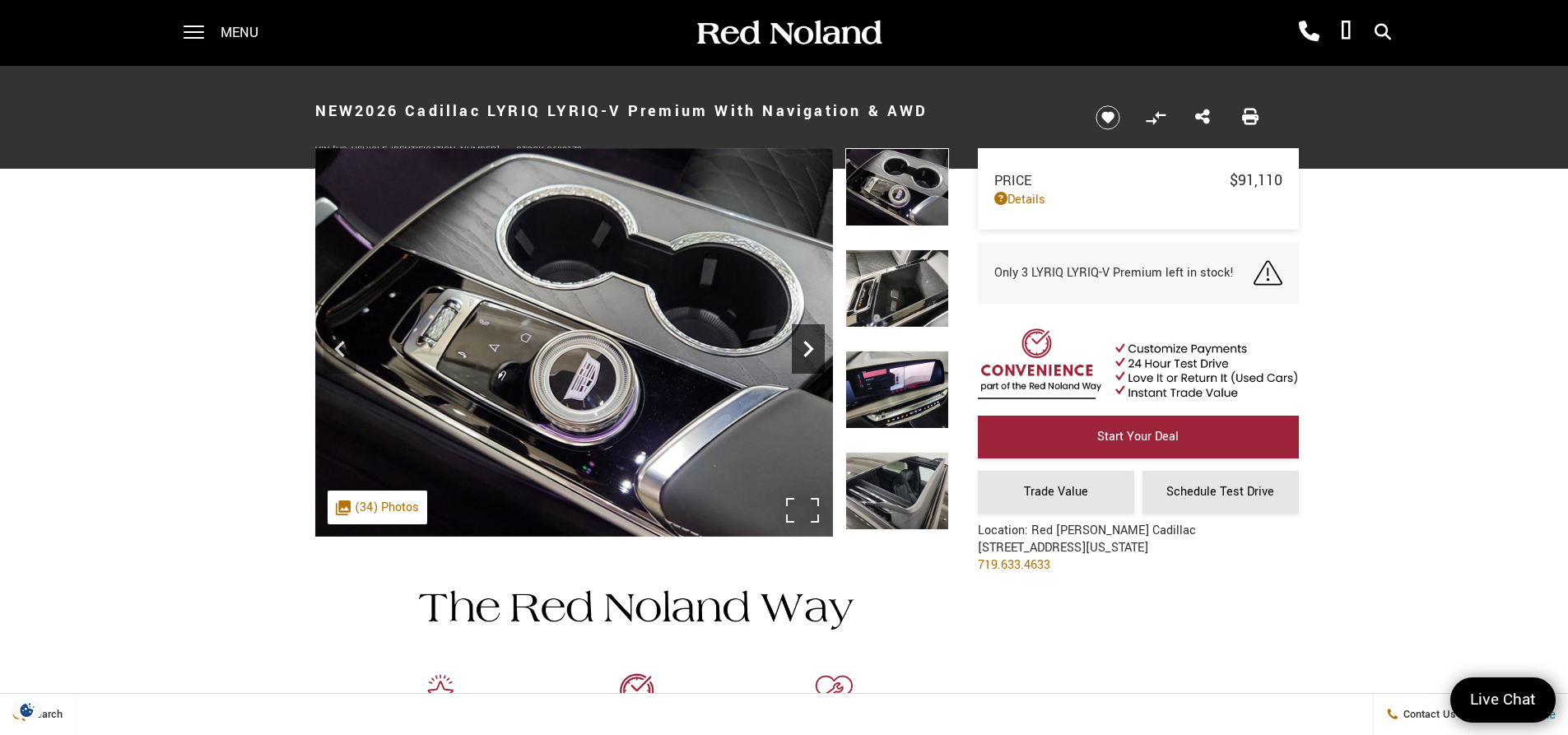
click at [808, 350] on icon "Next" at bounding box center [808, 348] width 32 height 32
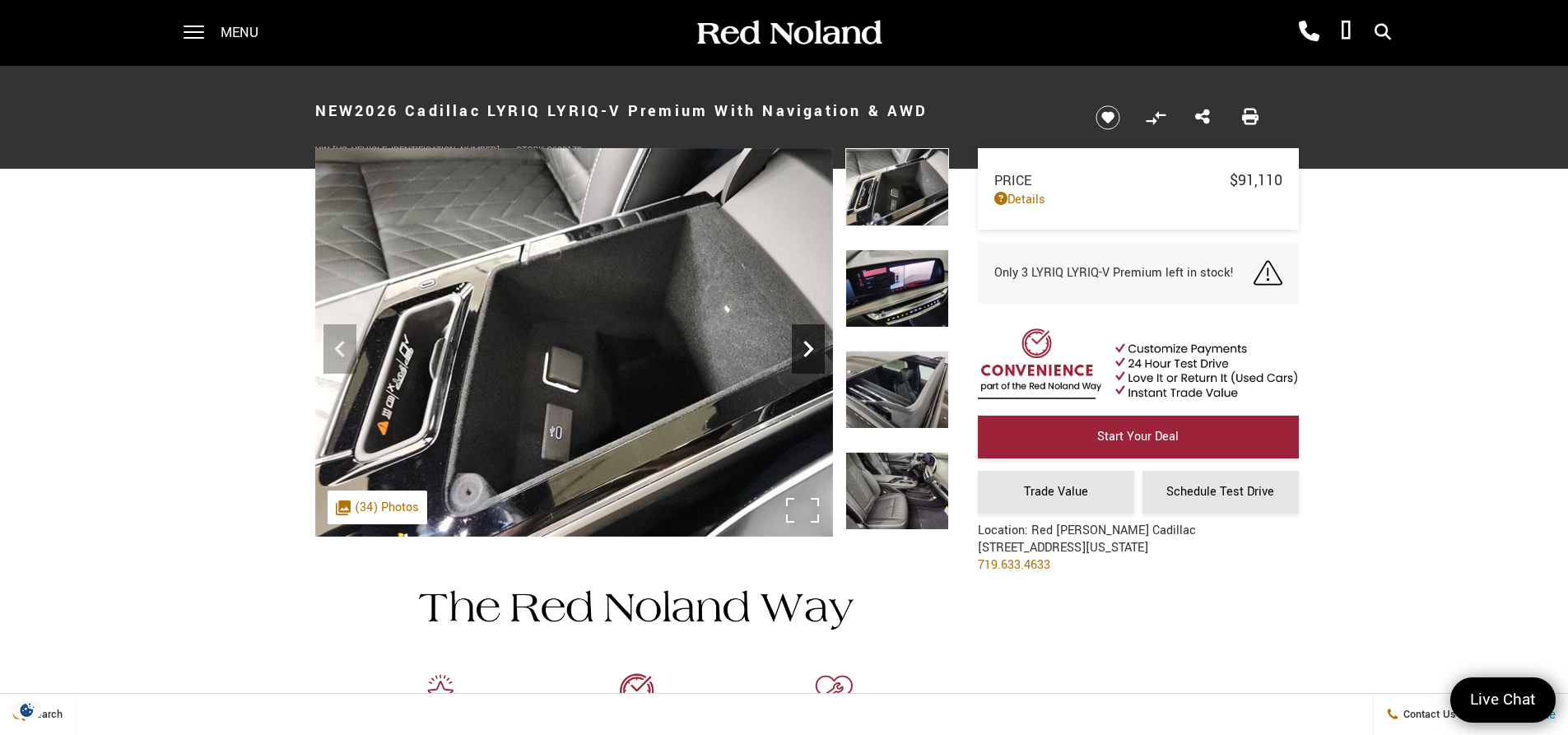
click at [808, 350] on icon "Next" at bounding box center [808, 348] width 32 height 32
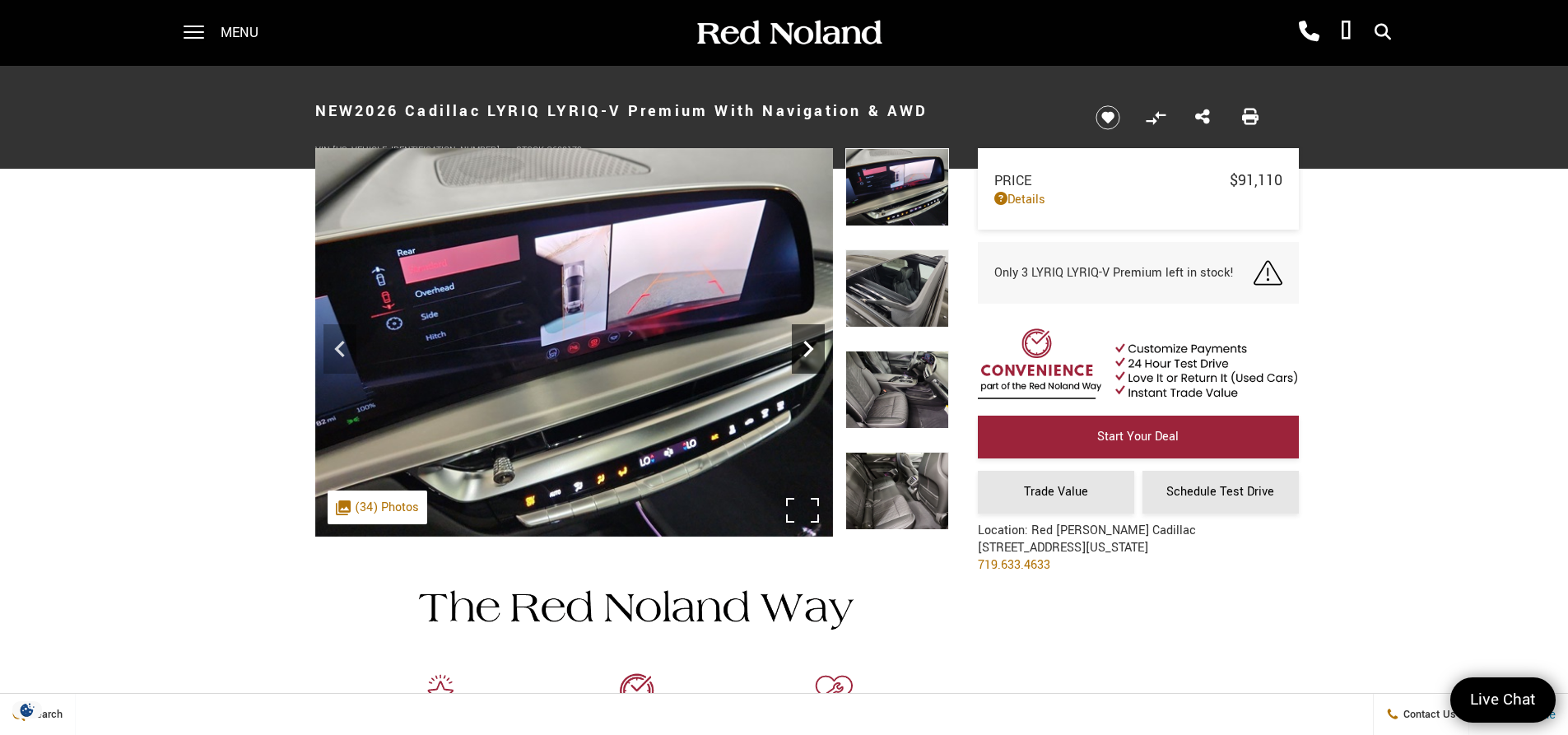
click at [807, 349] on icon "Next" at bounding box center [808, 348] width 32 height 32
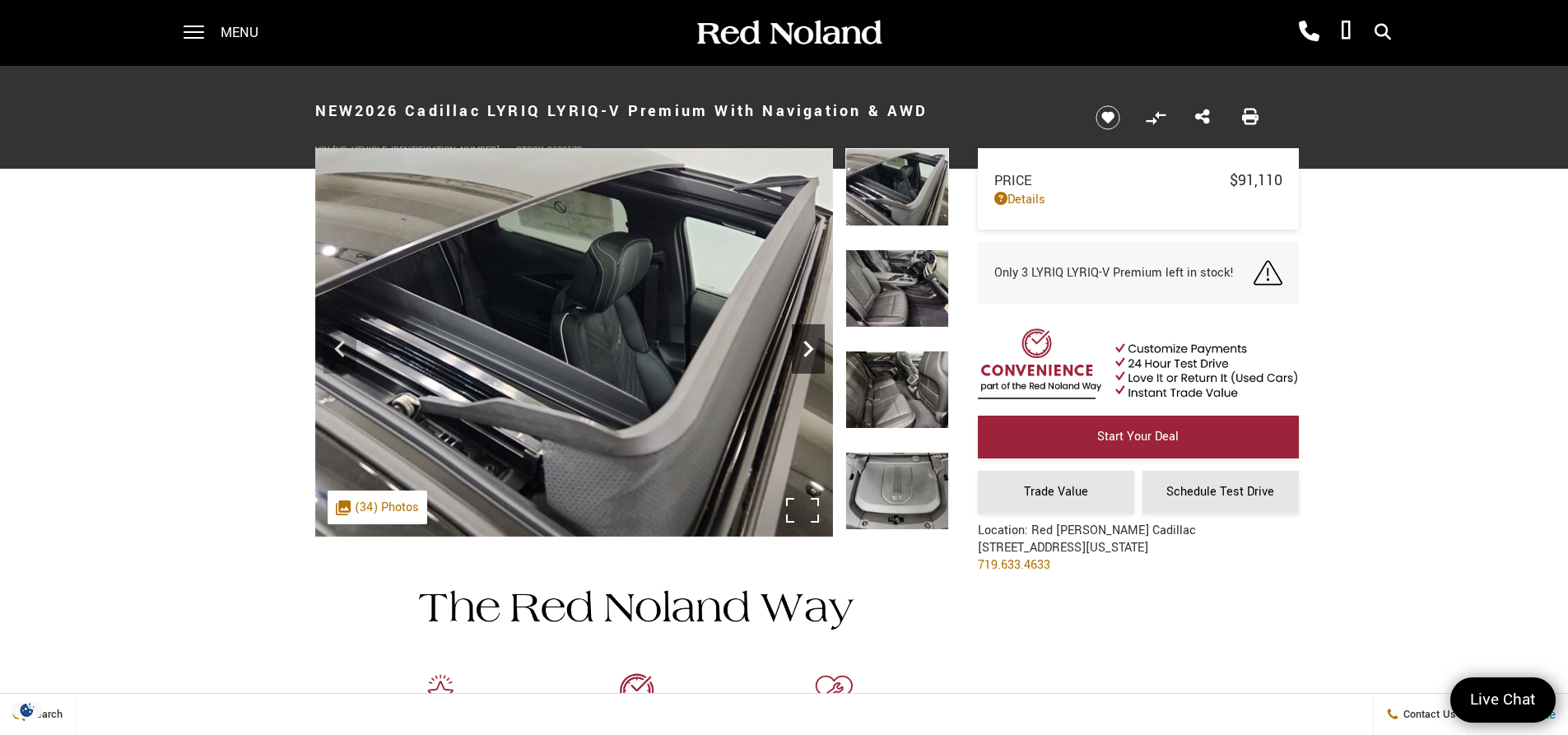
click at [807, 349] on icon "Next" at bounding box center [808, 348] width 32 height 32
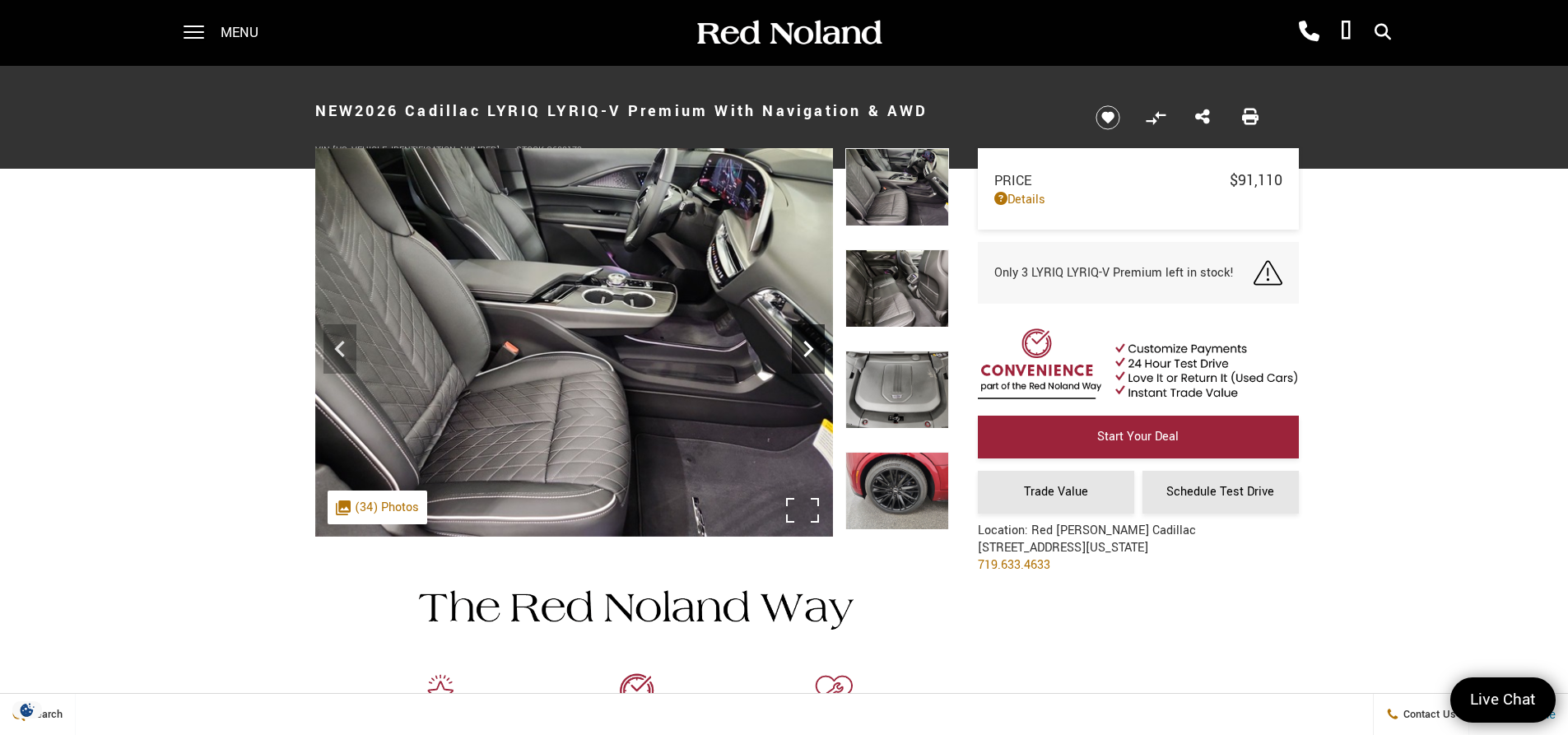
click at [807, 349] on icon "Next" at bounding box center [808, 348] width 32 height 32
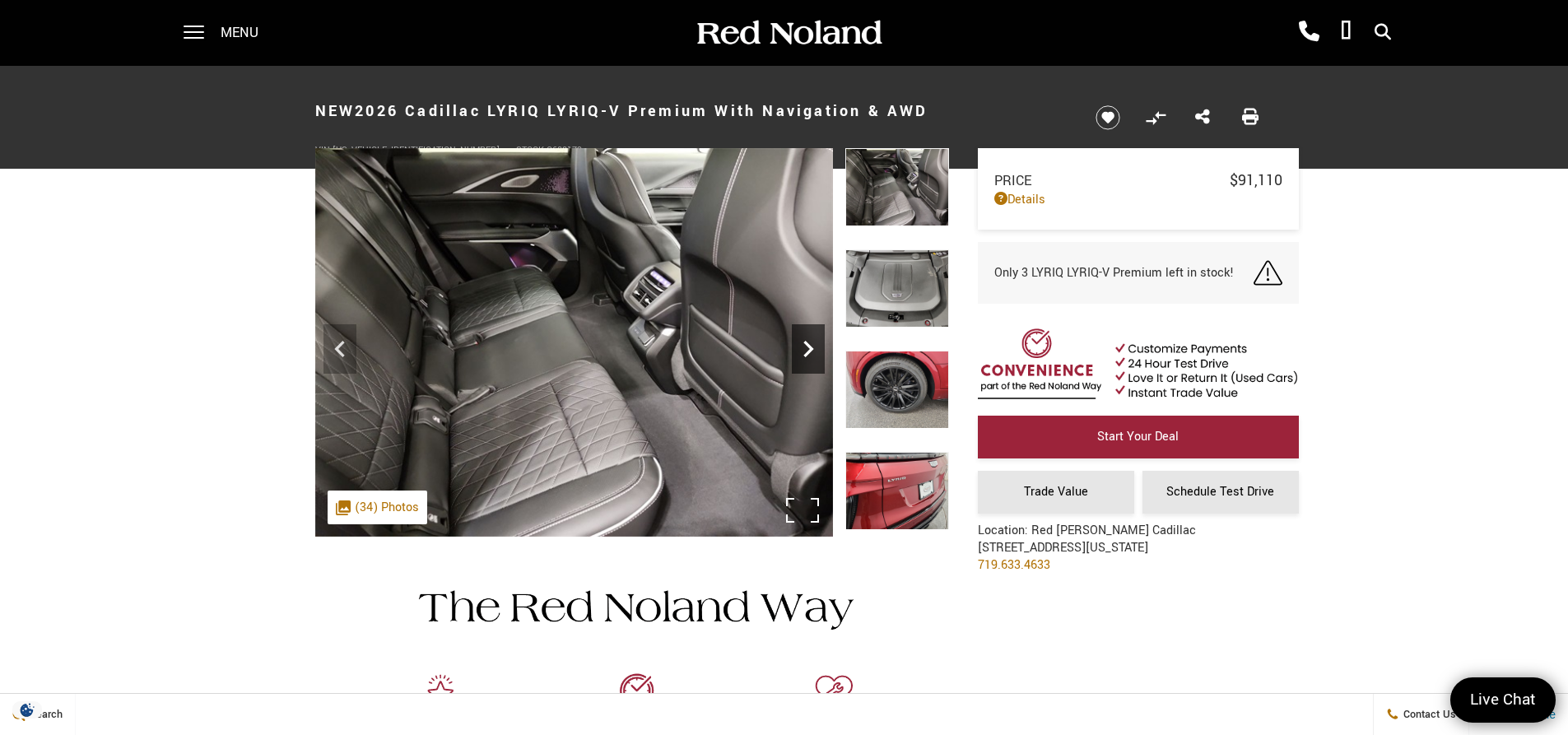
click at [807, 349] on icon "Next" at bounding box center [808, 348] width 32 height 32
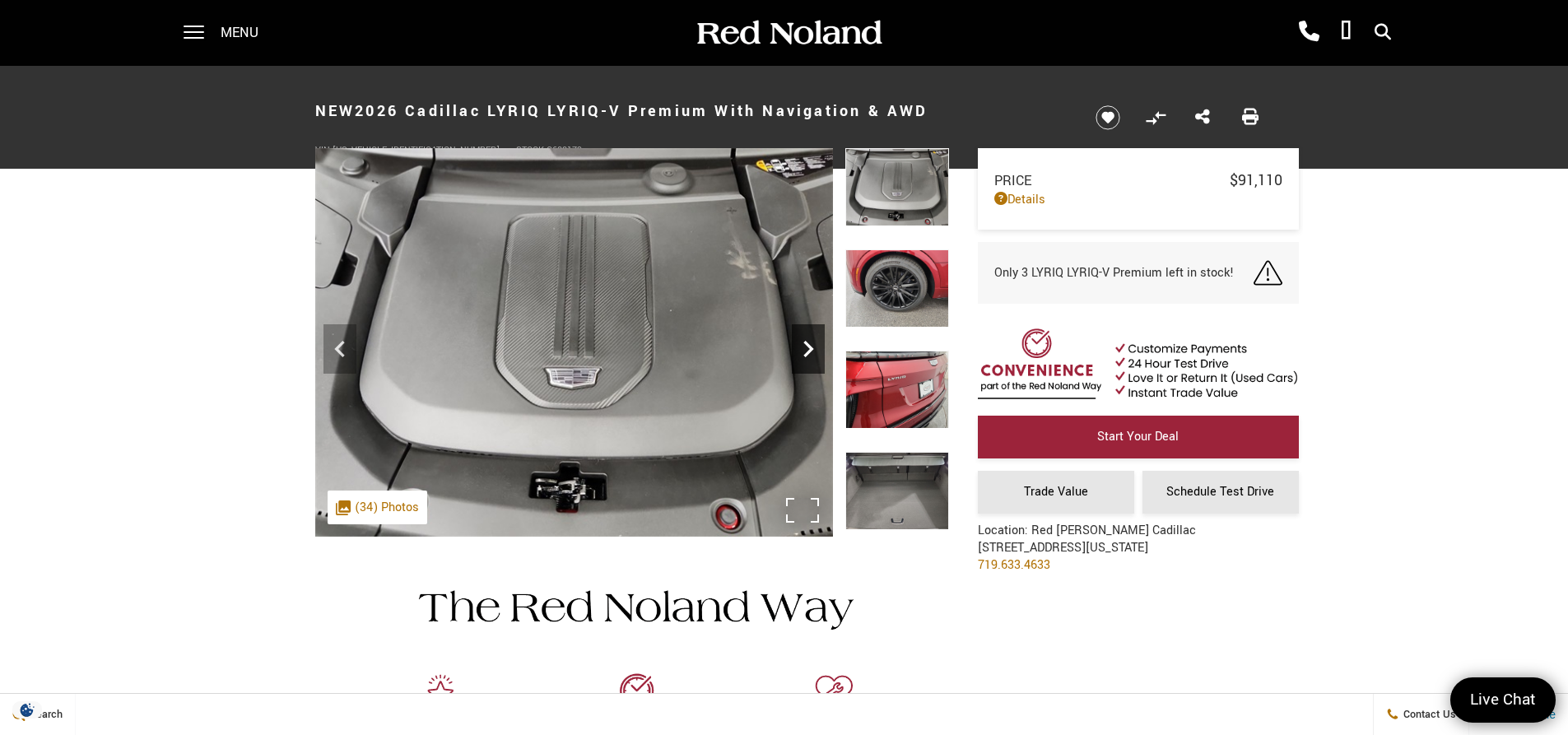
click at [807, 349] on icon "Next" at bounding box center [808, 348] width 32 height 32
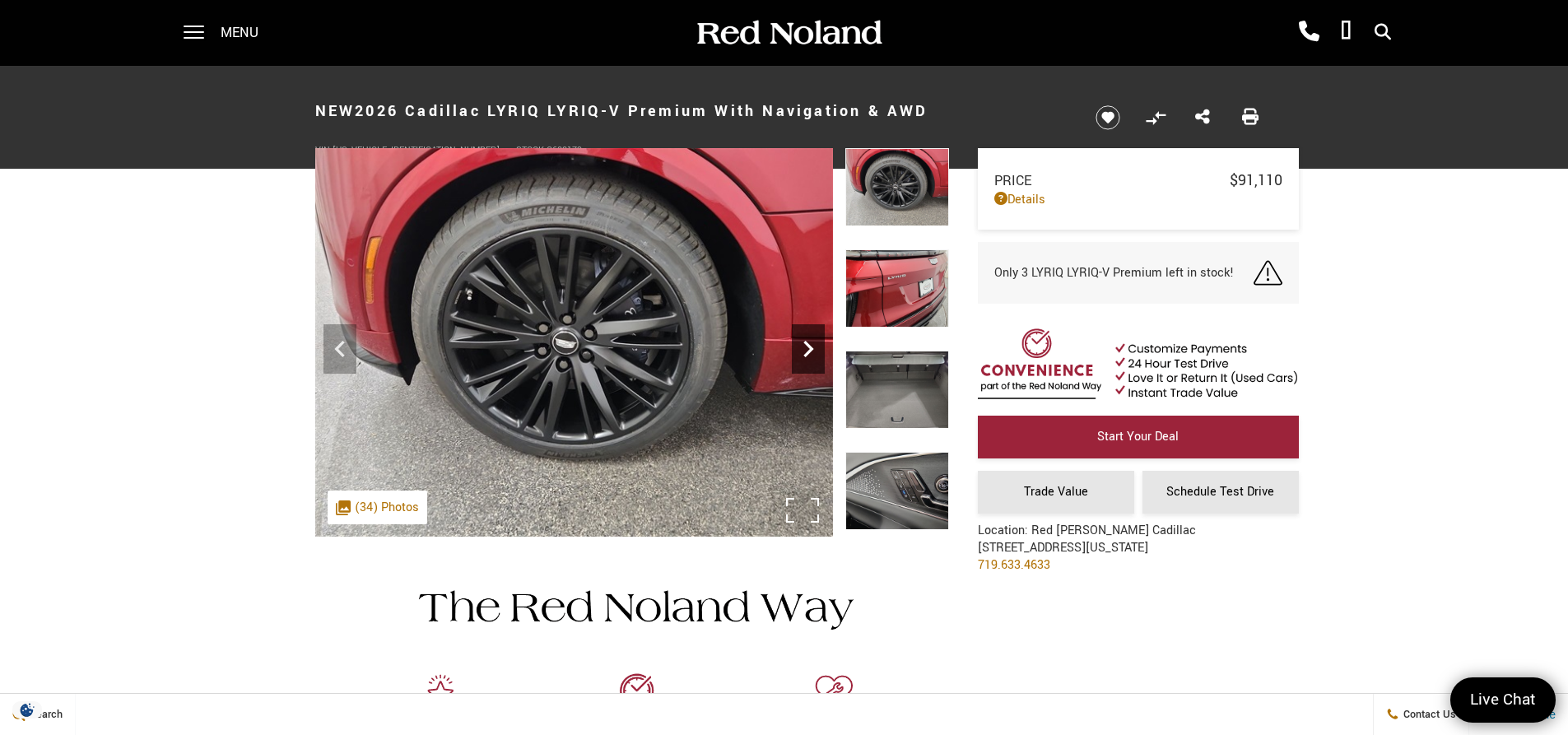
click at [807, 349] on icon "Next" at bounding box center [808, 348] width 32 height 32
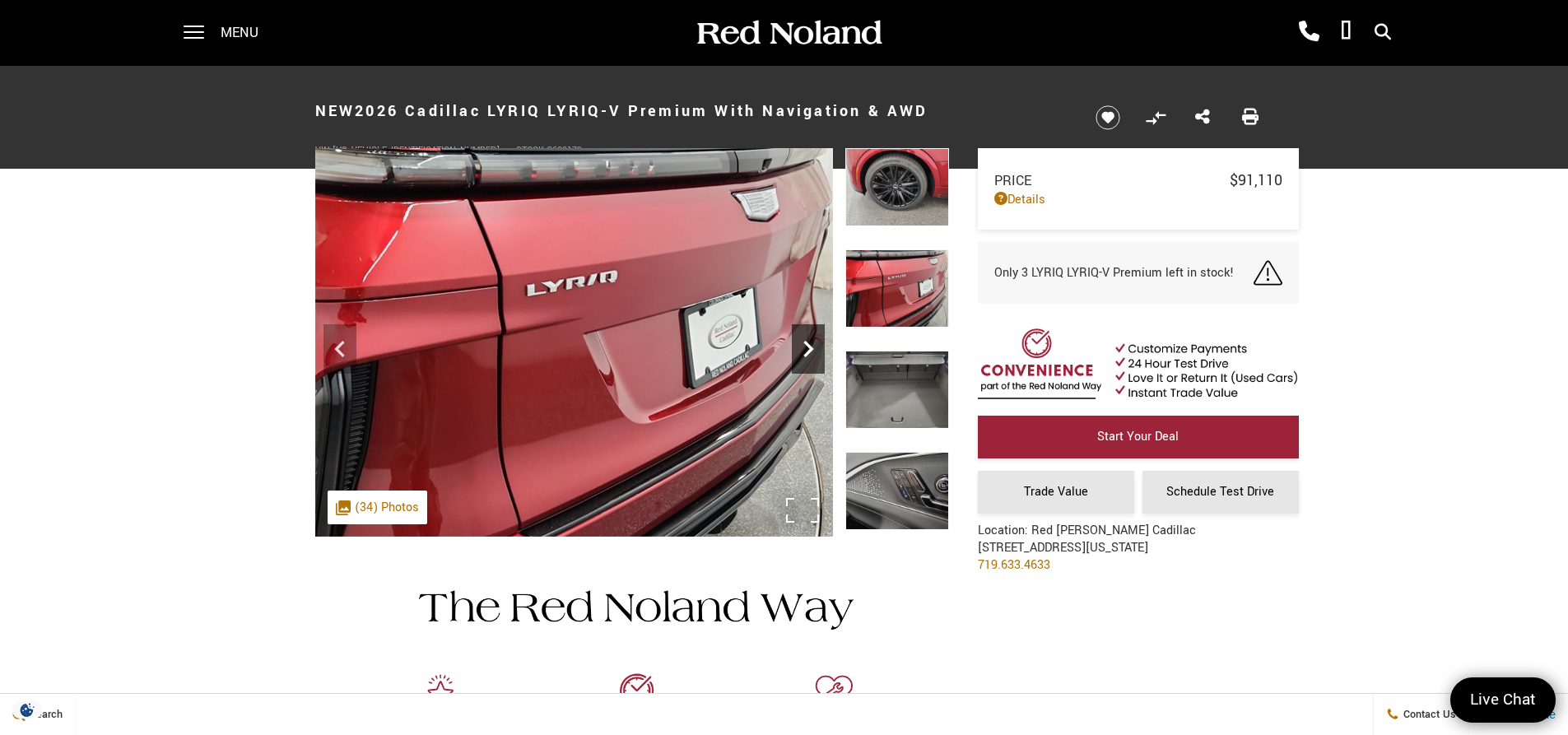
click at [807, 349] on icon "Next" at bounding box center [808, 348] width 32 height 32
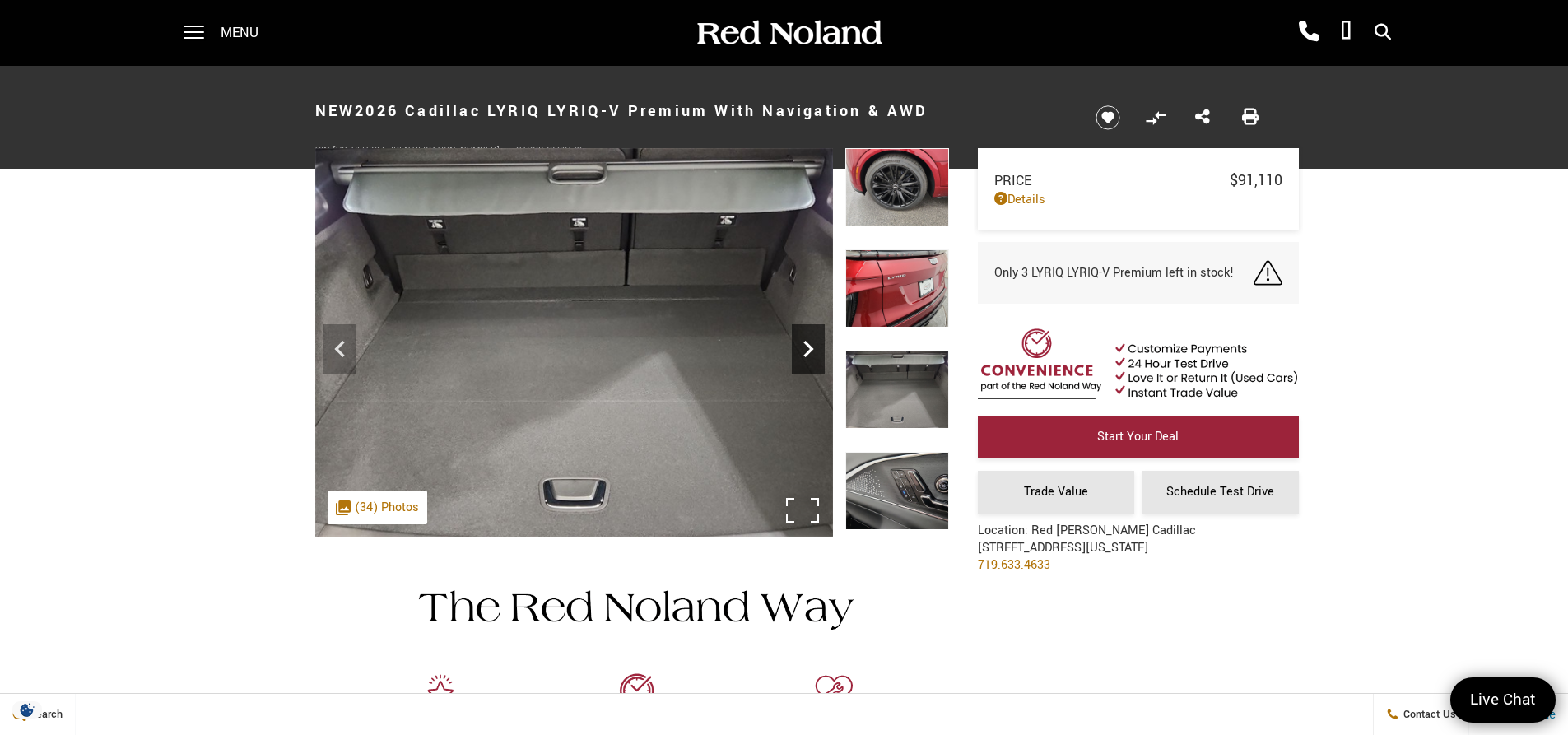
click at [807, 349] on icon "Next" at bounding box center [808, 348] width 32 height 32
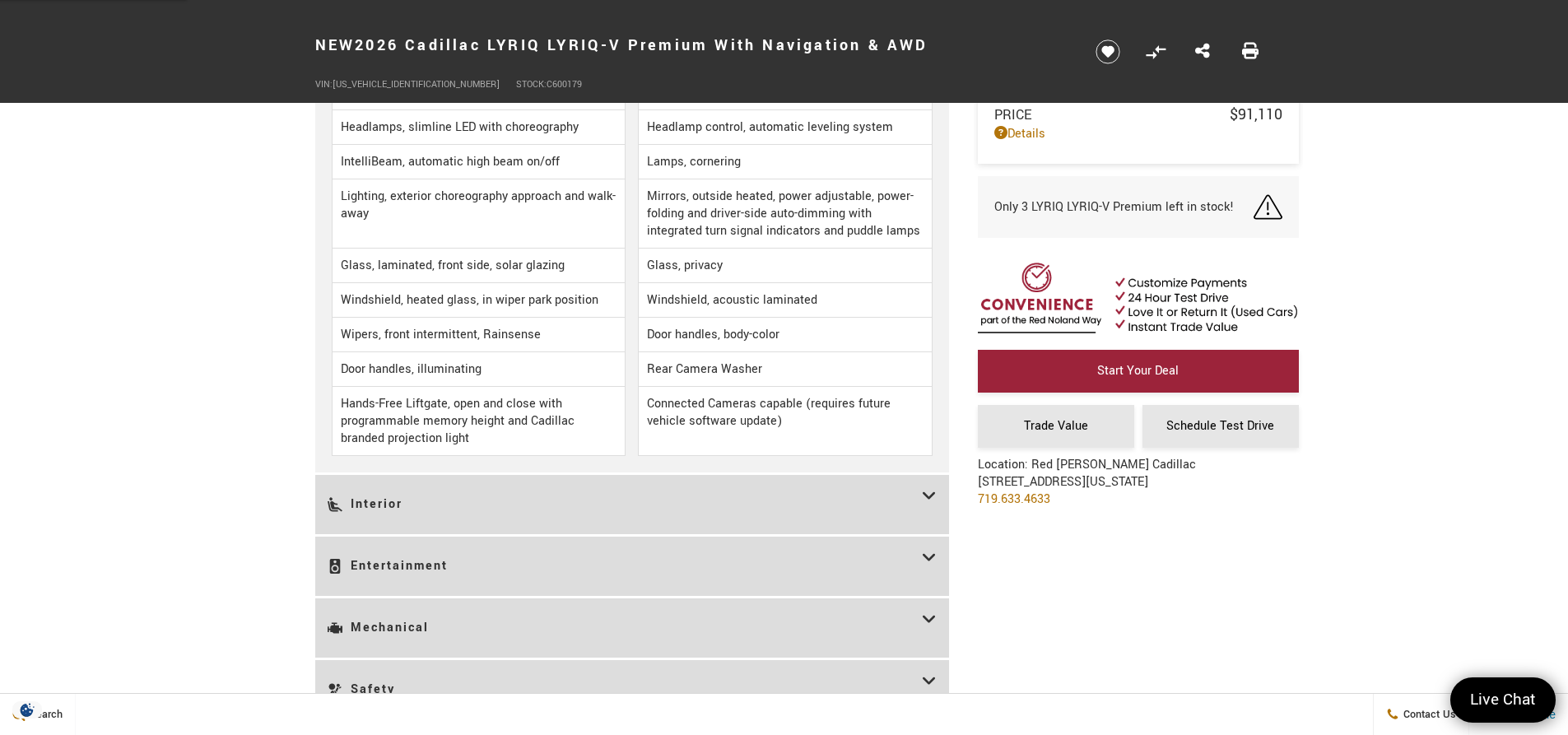
scroll to position [2469, 0]
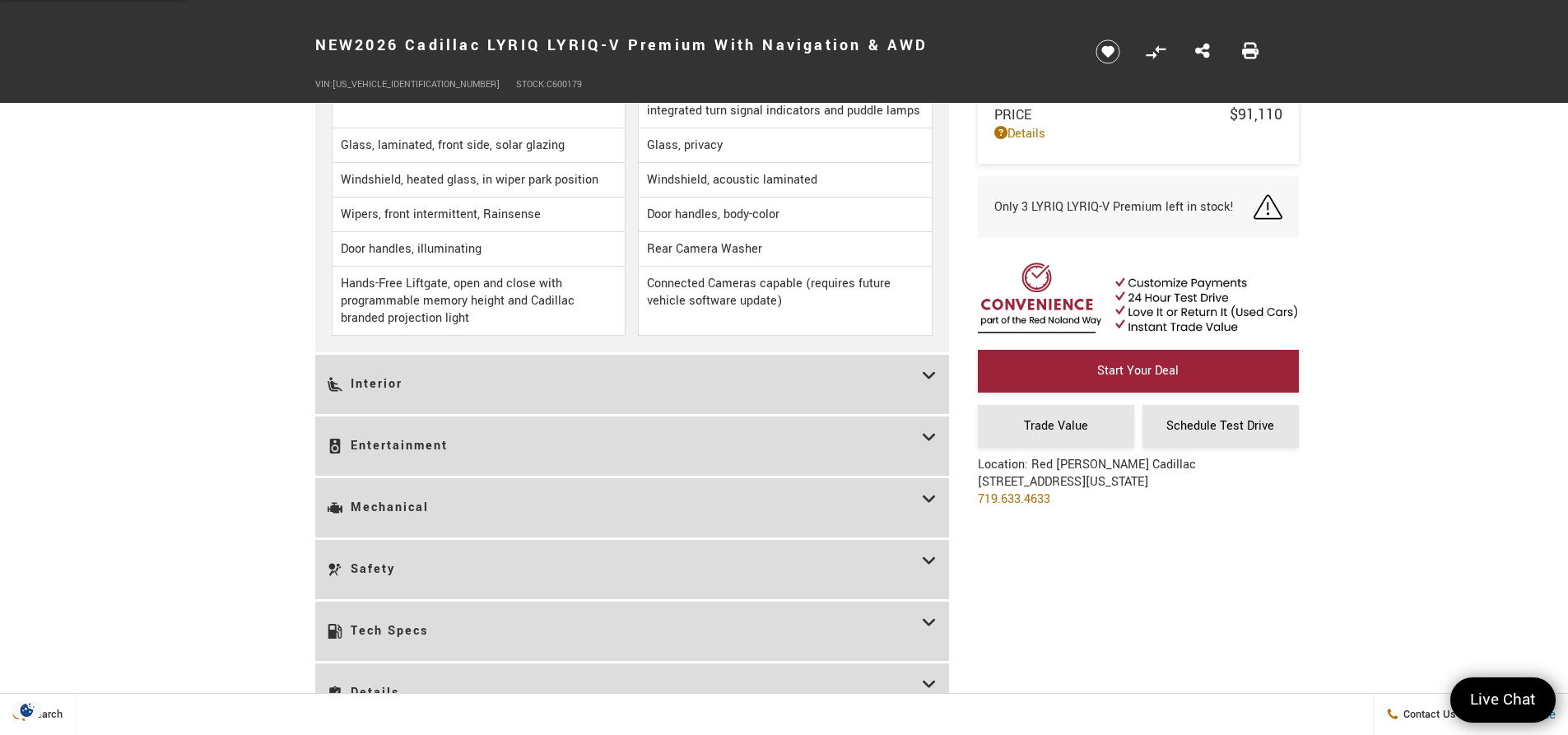
click at [374, 505] on h3 "Mechanical" at bounding box center [624, 508] width 595 height 34
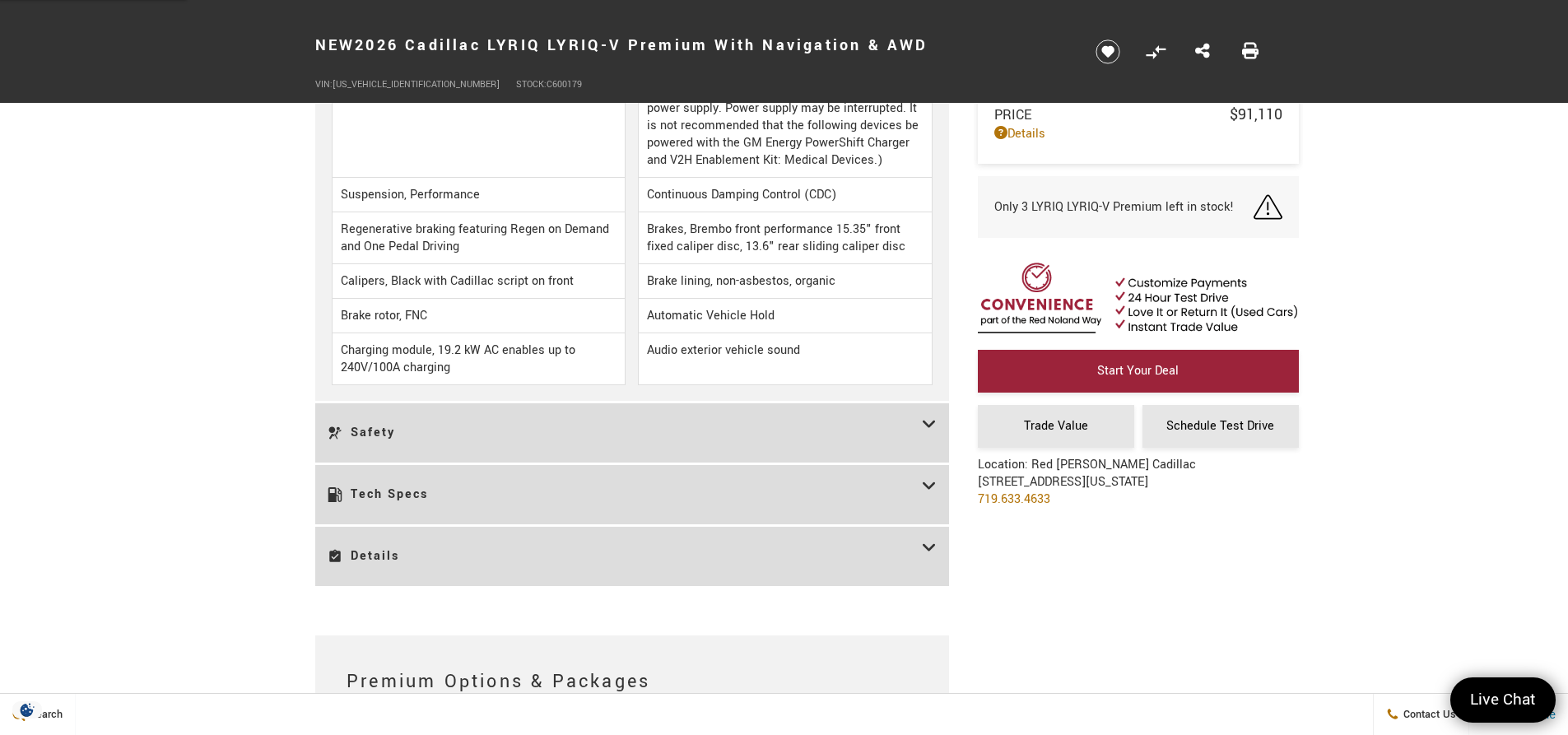
scroll to position [2882, 0]
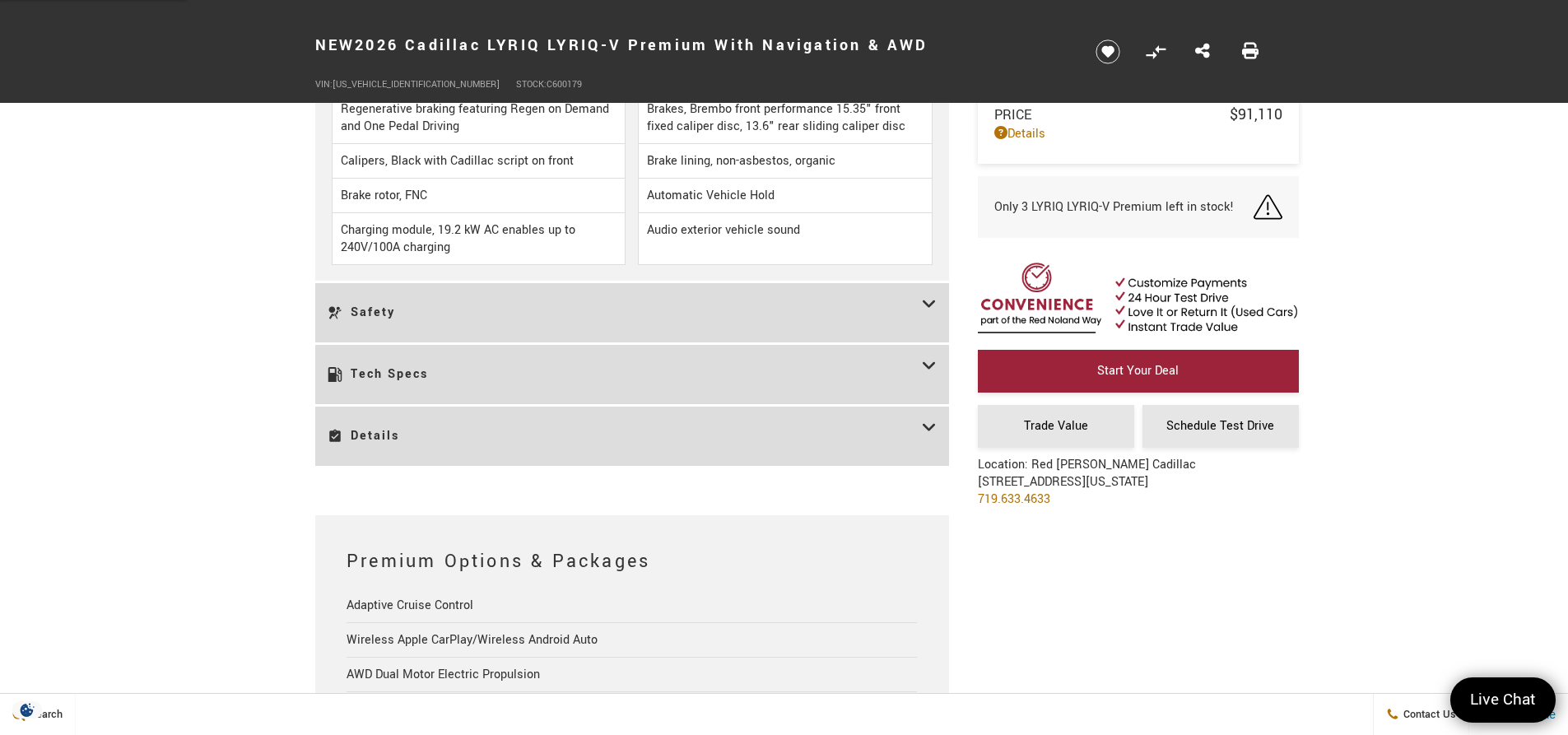
click at [384, 357] on h3 "Tech Specs" at bounding box center [624, 374] width 595 height 34
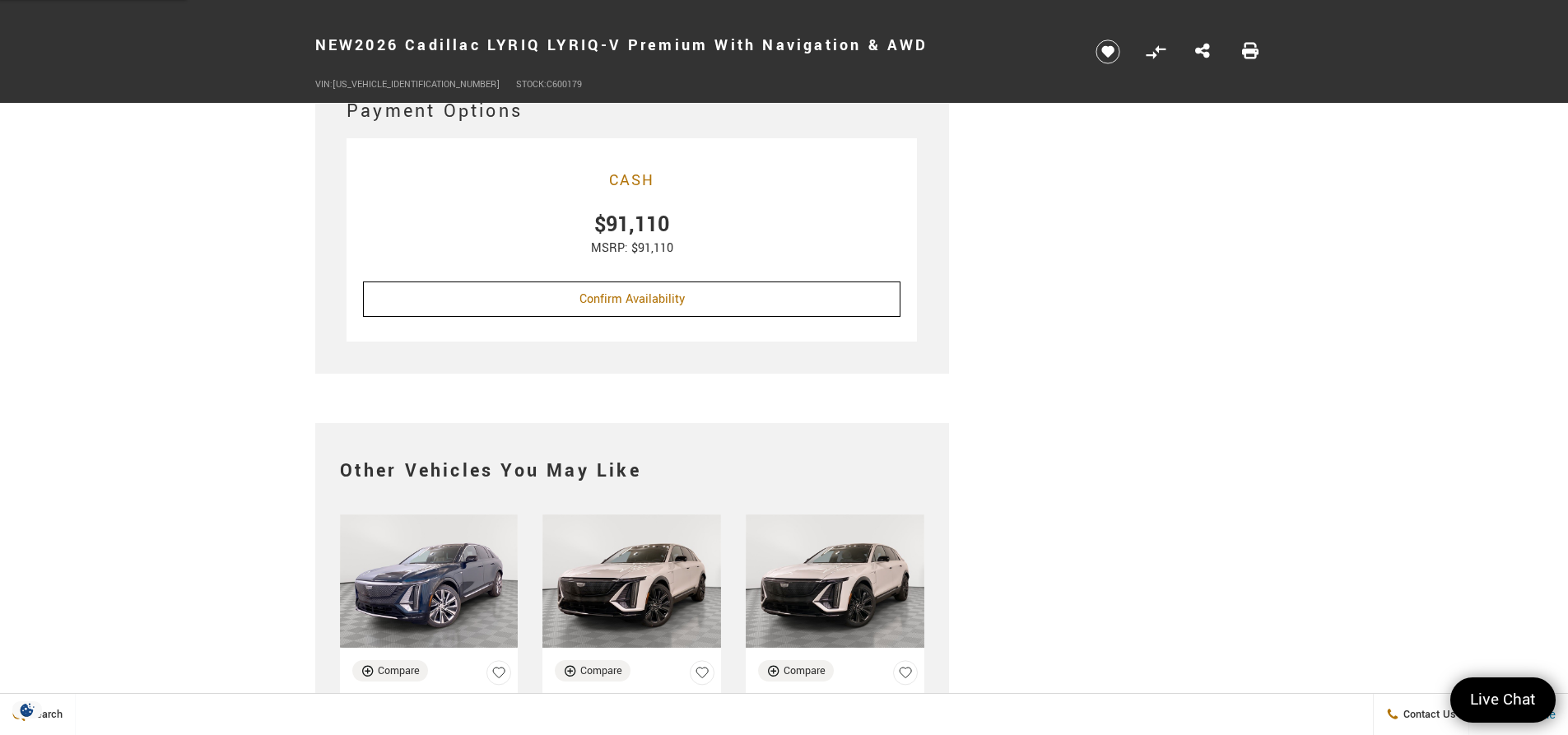
scroll to position [6175, 0]
